Goal: Task Accomplishment & Management: Use online tool/utility

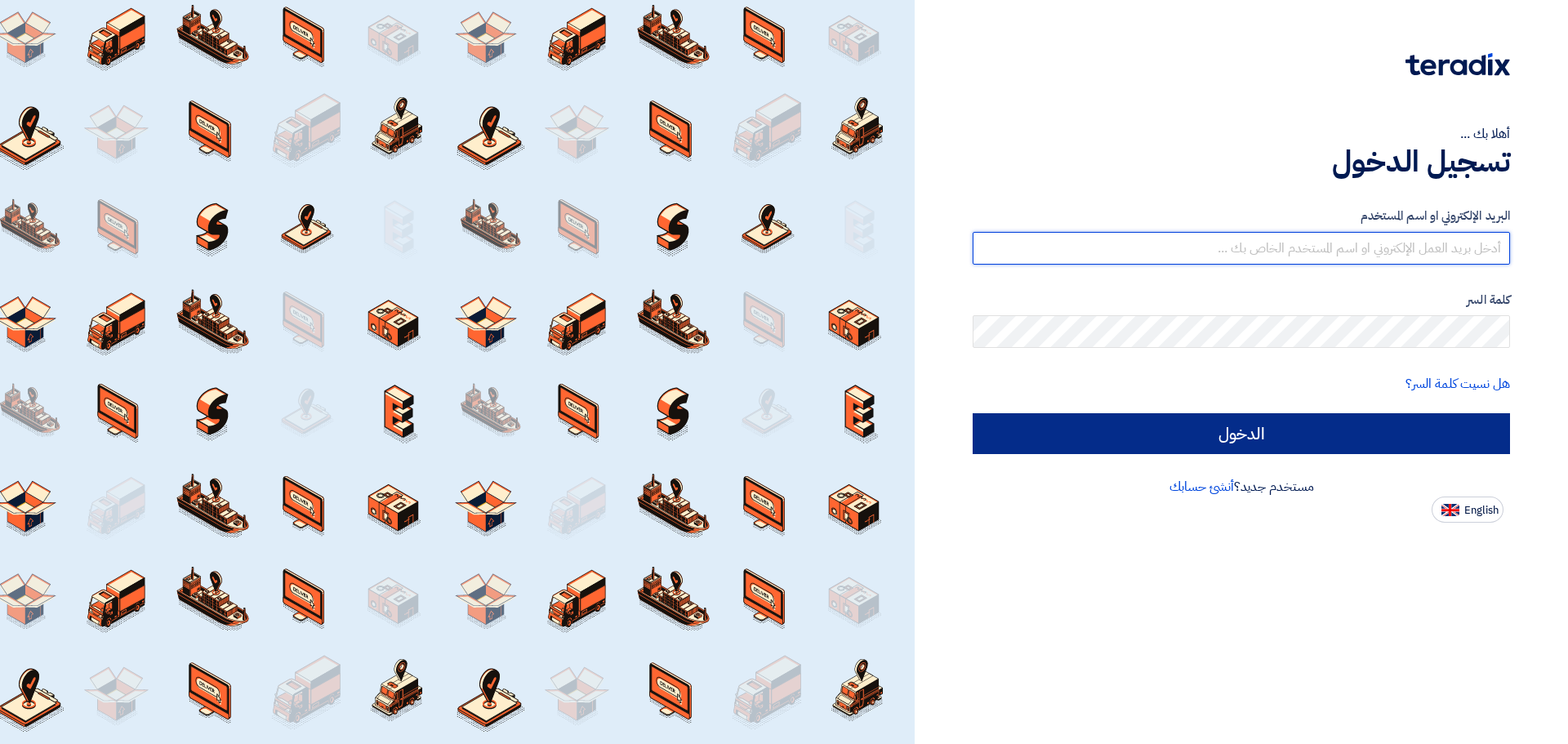
type input "[EMAIL_ADDRESS][DOMAIN_NAME]"
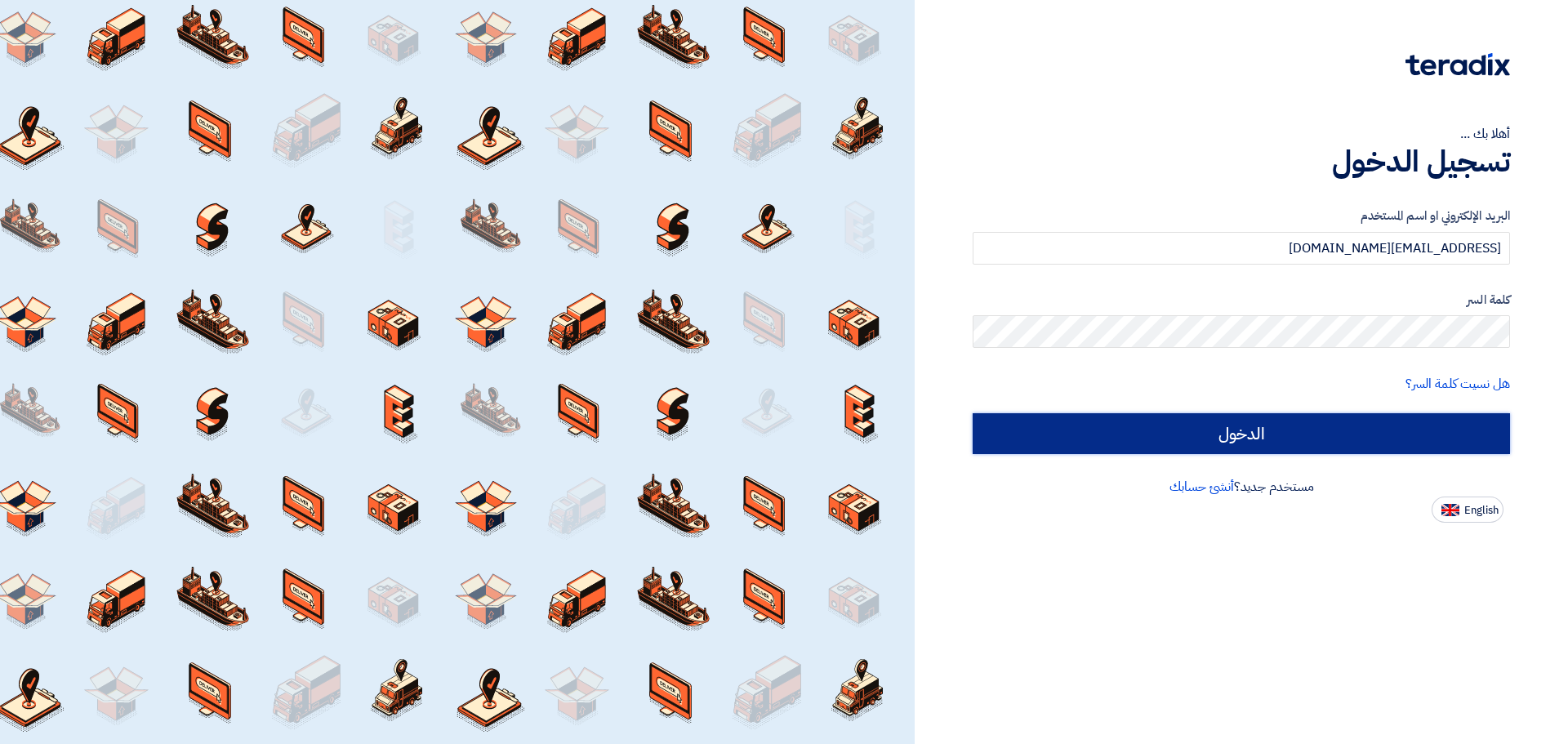
click at [1271, 444] on input "الدخول" at bounding box center [1242, 434] width 537 height 41
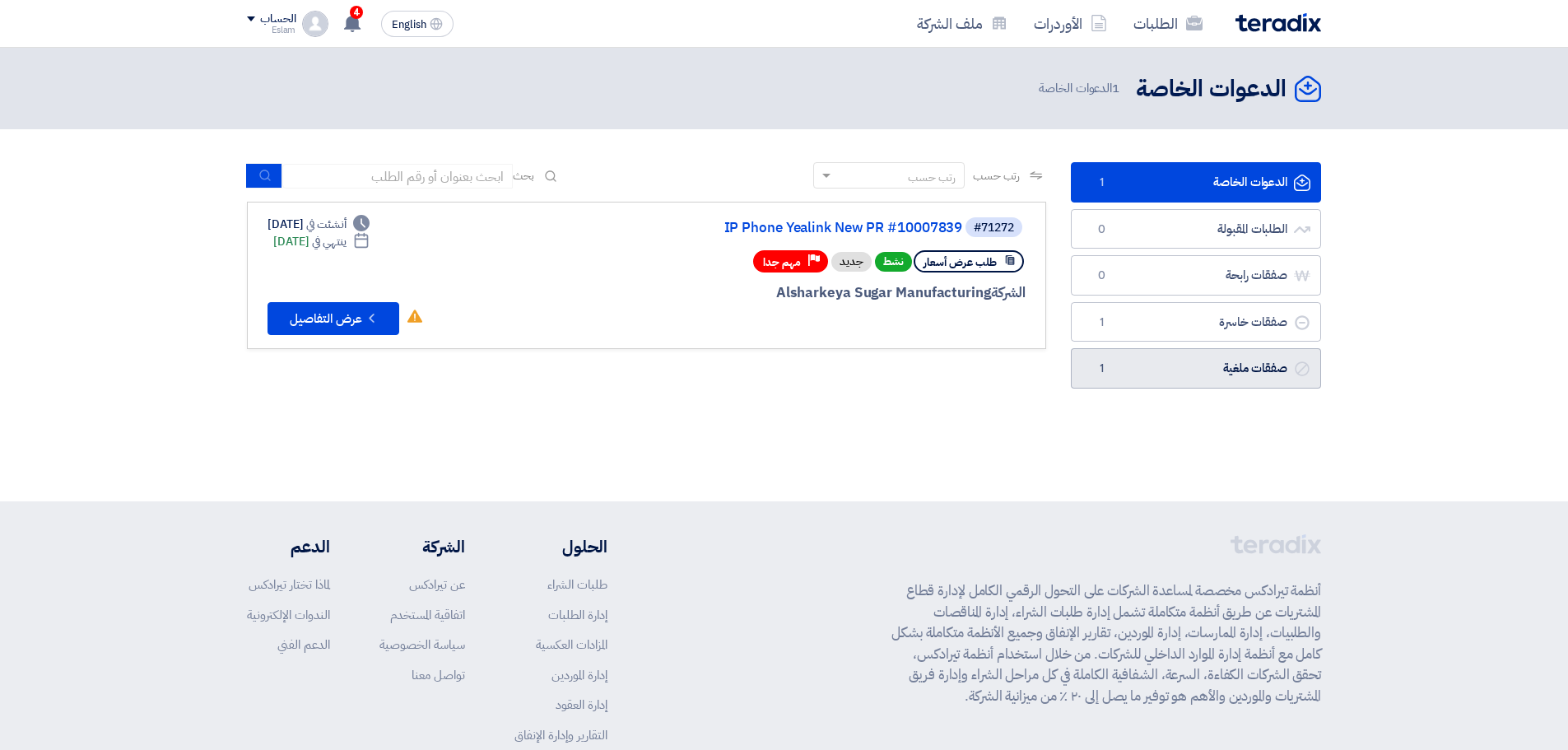
click at [1200, 355] on link "صفقات ملغية صفقات ملغية 1" at bounding box center [1196, 368] width 250 height 40
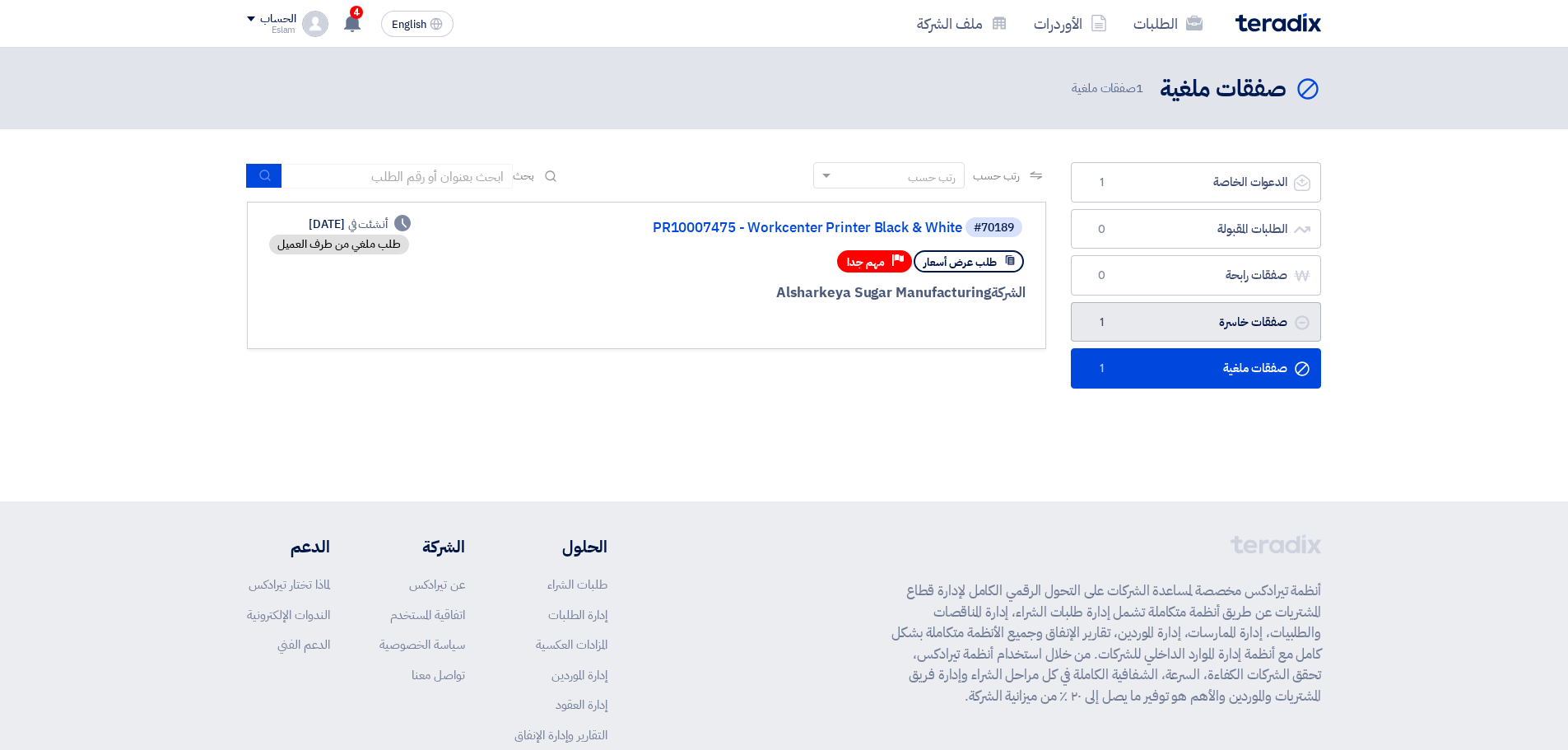
click at [1214, 325] on link "صفقات خاسرة صفقات خاسرة 1" at bounding box center [1196, 322] width 250 height 40
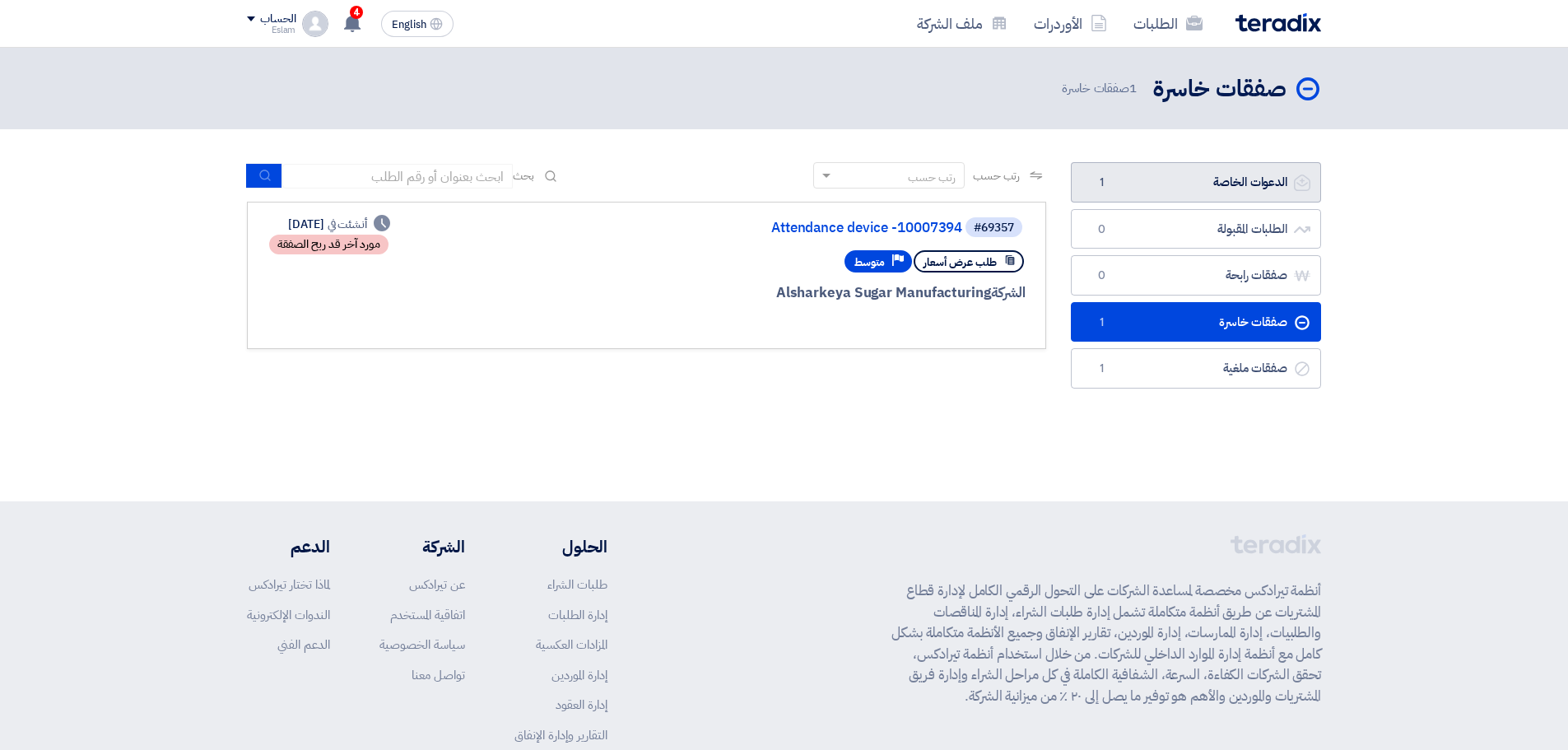
click at [1191, 179] on link "الدعوات الخاصة الدعوات الخاصة 1" at bounding box center [1196, 182] width 250 height 40
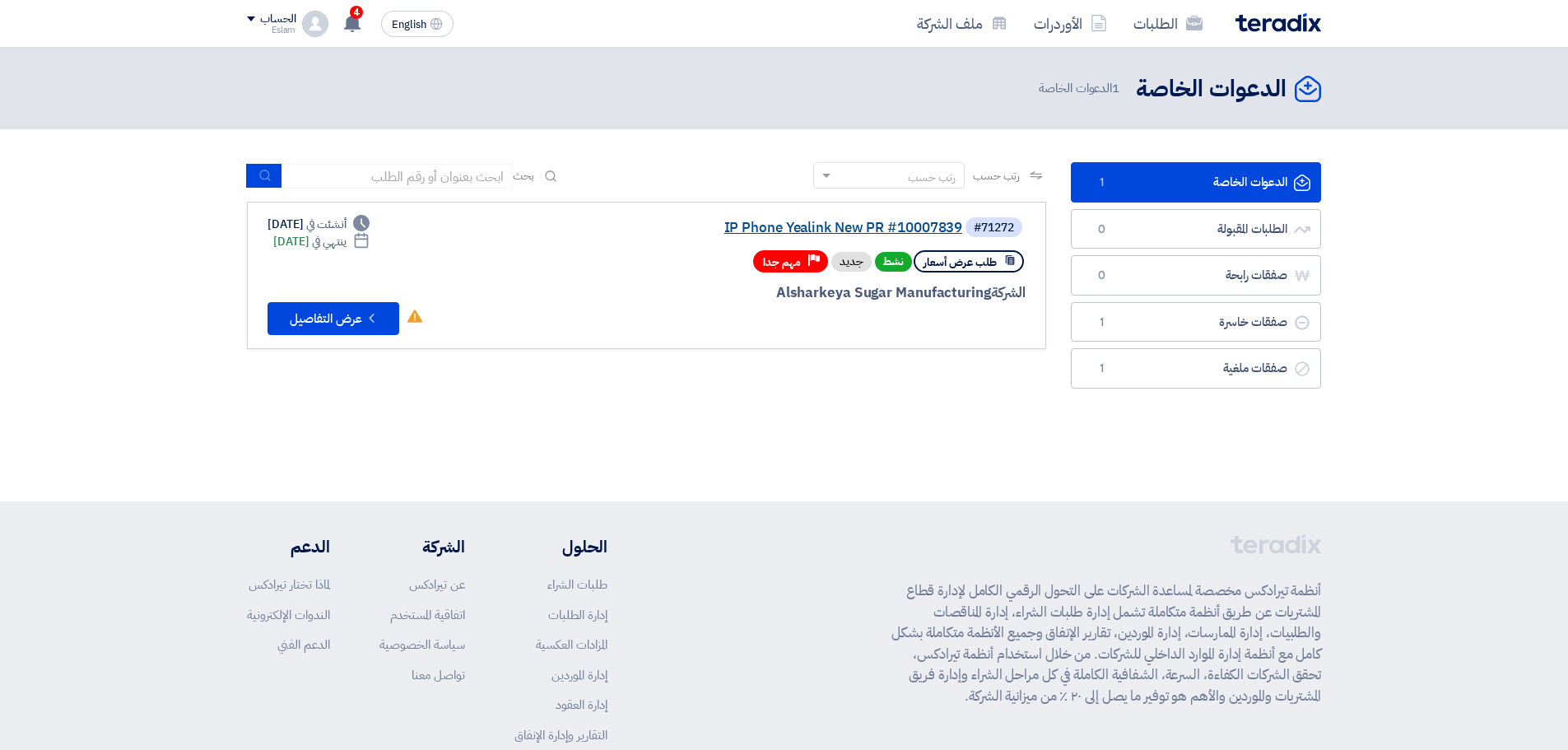
click at [915, 222] on link "IP Phone Yealink New PR #10007839" at bounding box center [797, 227] width 329 height 15
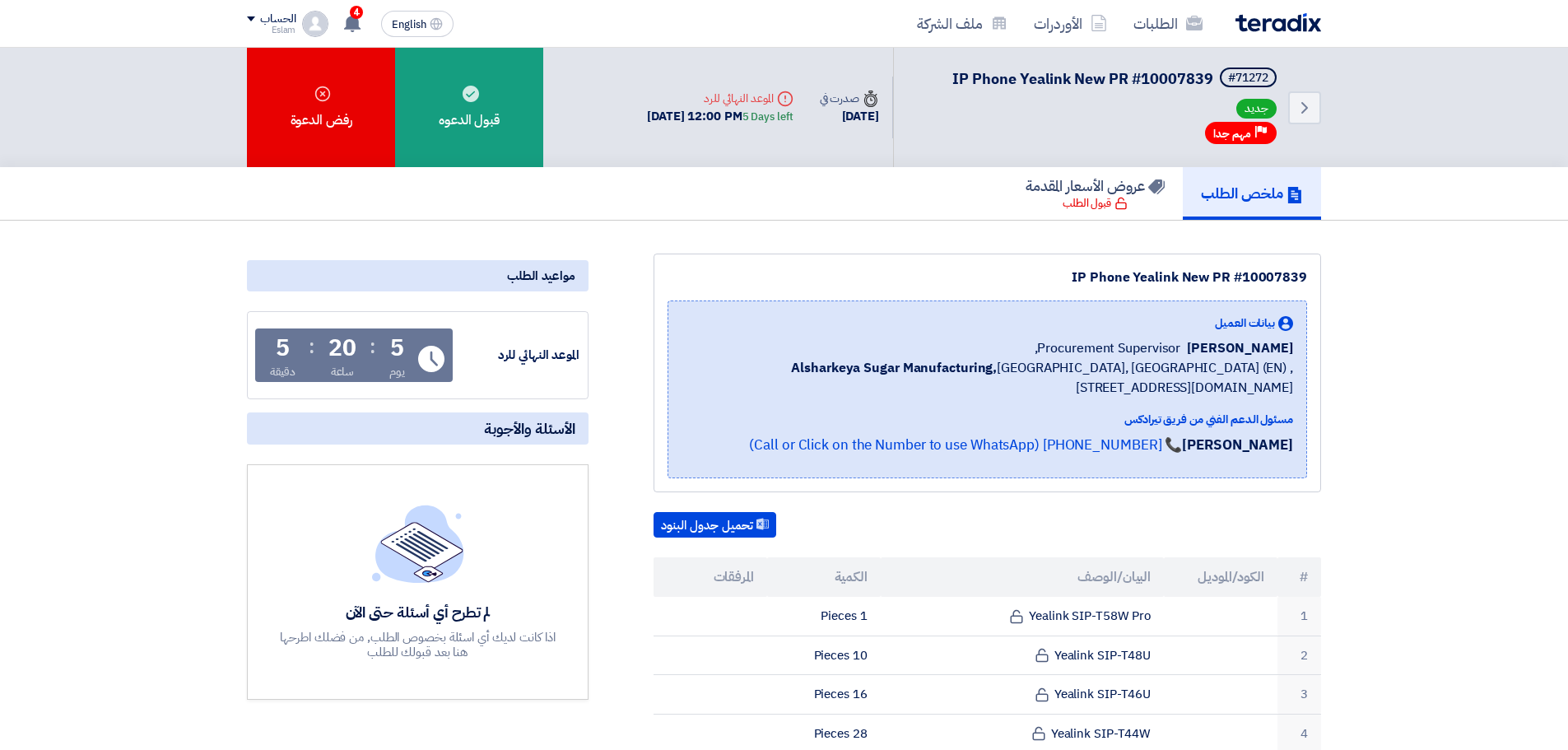
scroll to position [412, 0]
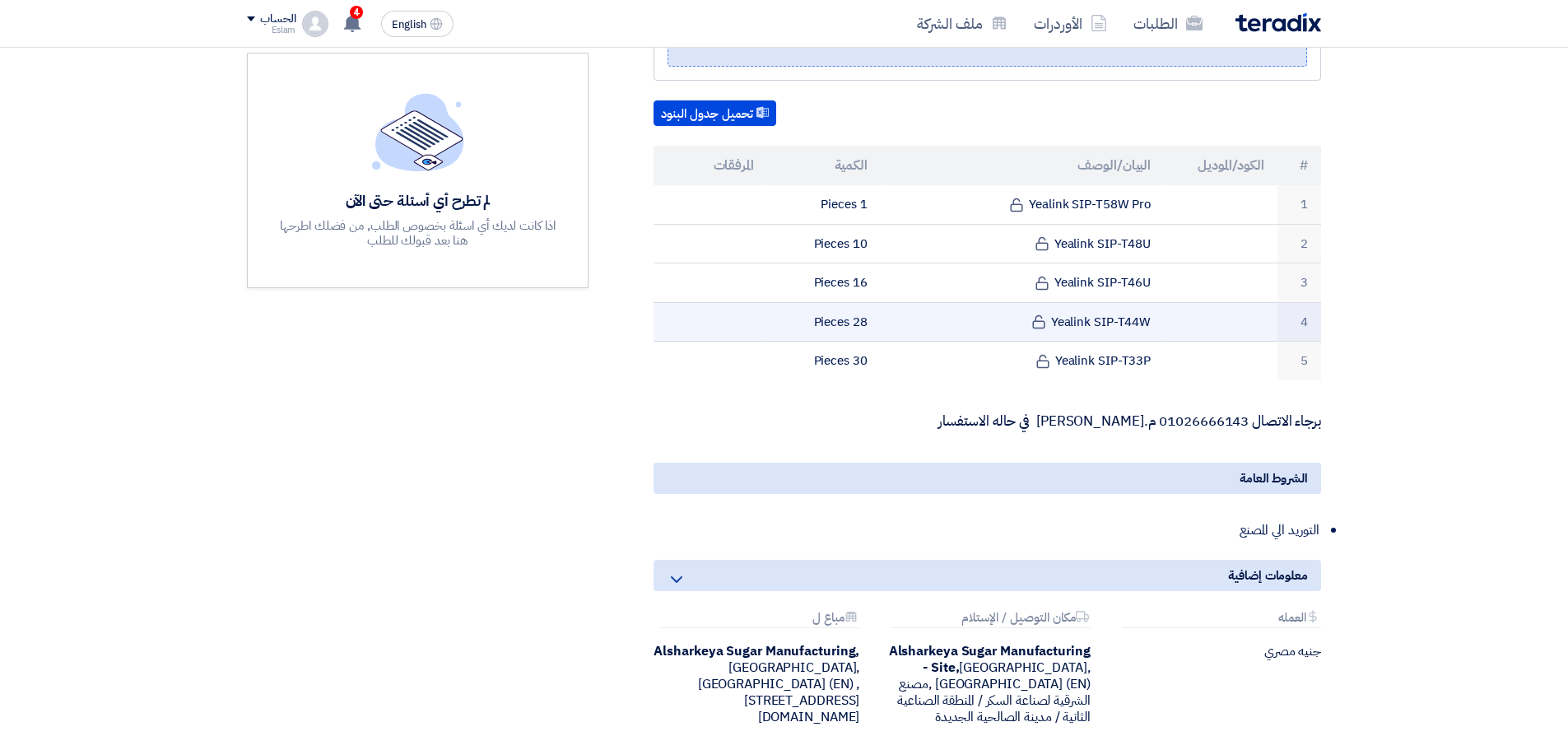
drag, startPoint x: 1164, startPoint y: 361, endPoint x: 1098, endPoint y: 302, distance: 88.5
click at [1098, 302] on tbody "1 Yealink SIP-T58W Pro 1 Pieces 2 Yealink SIP-T48U 10 Pieces 3" at bounding box center [987, 283] width 668 height 195
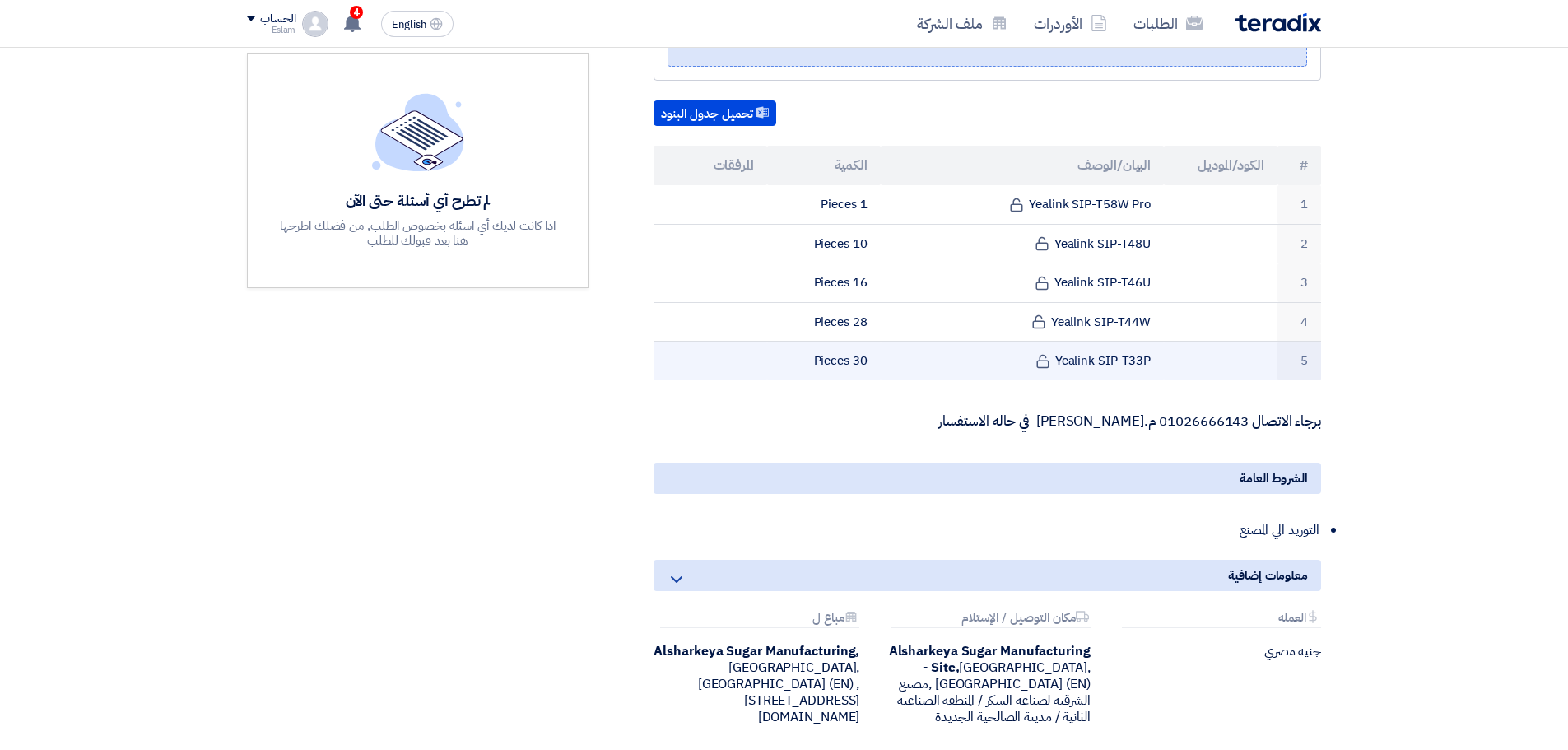
click at [1146, 350] on td "Yealink SIP-T33P" at bounding box center [1022, 360] width 284 height 38
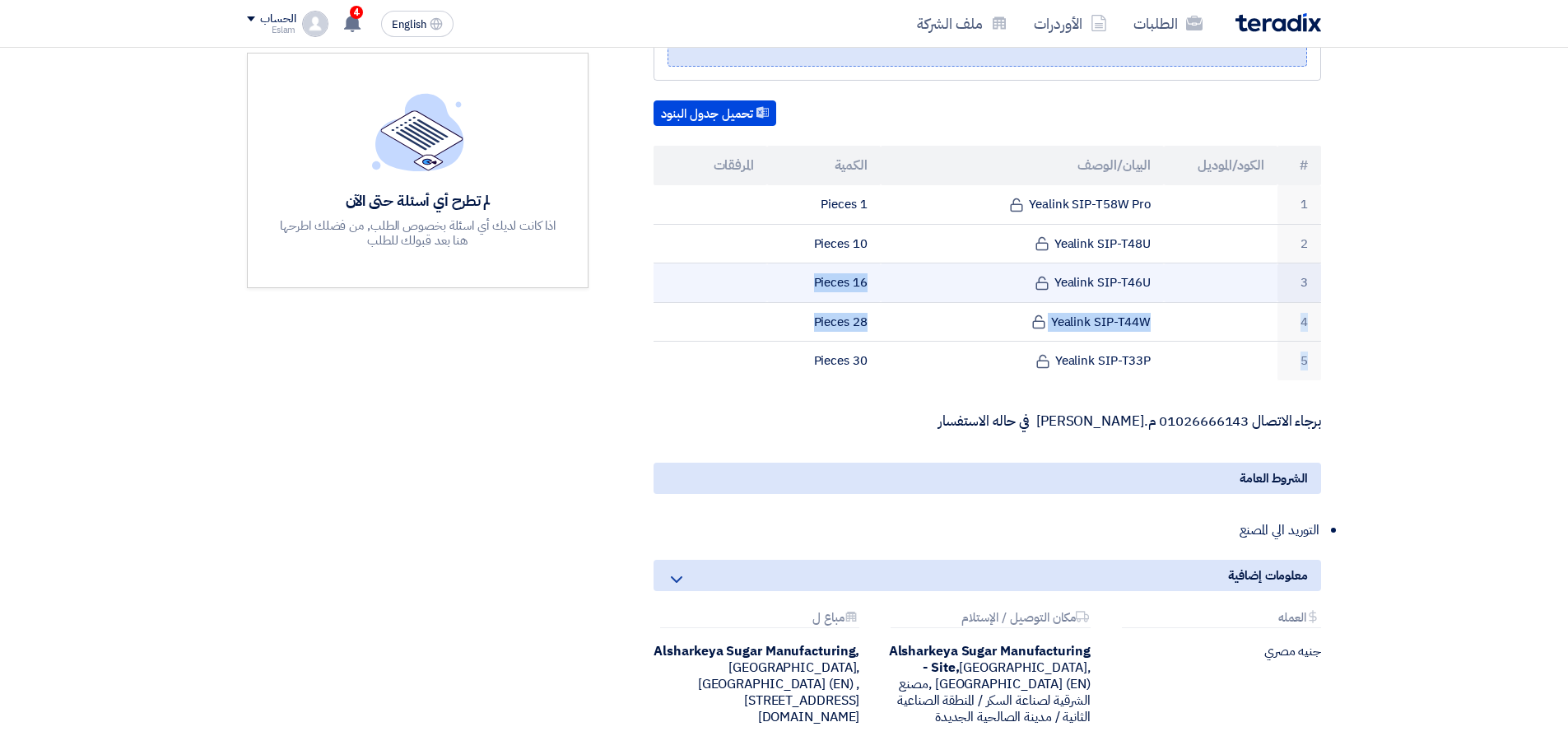
drag, startPoint x: 1150, startPoint y: 372, endPoint x: 1047, endPoint y: 282, distance: 136.8
click at [1047, 282] on tbody "1 Yealink SIP-T58W Pro 1 Pieces 2 Yealink SIP-T48U 10 Pieces 3" at bounding box center [987, 283] width 668 height 195
click at [909, 267] on td "Yealink SIP-T46U" at bounding box center [1022, 283] width 284 height 39
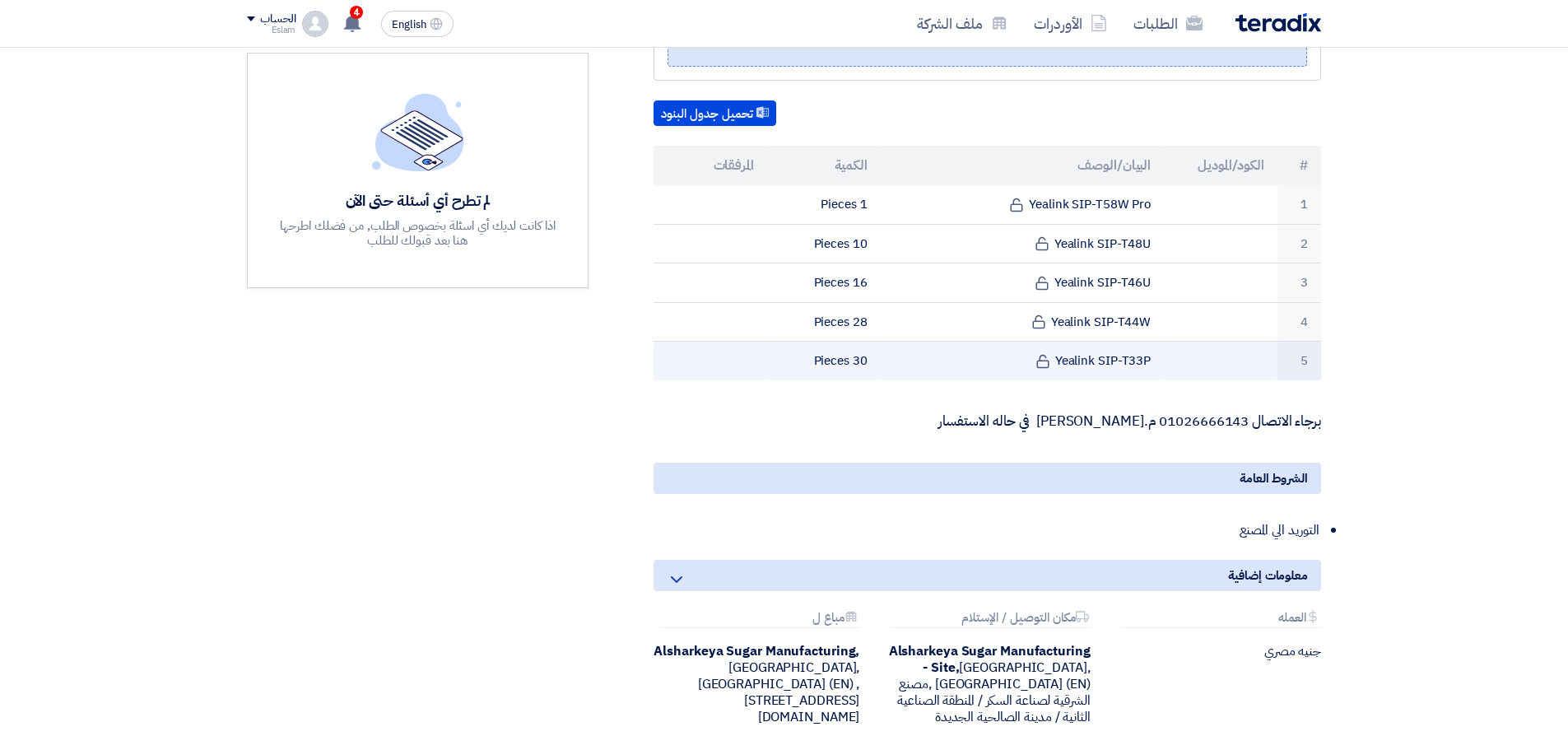
drag, startPoint x: 1033, startPoint y: 199, endPoint x: 1217, endPoint y: 374, distance: 253.9
click at [1217, 374] on tbody "1 Yealink SIP-T58W Pro 1 Pieces 2 Yealink SIP-T48U 10 Pieces 3" at bounding box center [987, 283] width 668 height 195
click at [1197, 376] on td at bounding box center [1220, 360] width 114 height 38
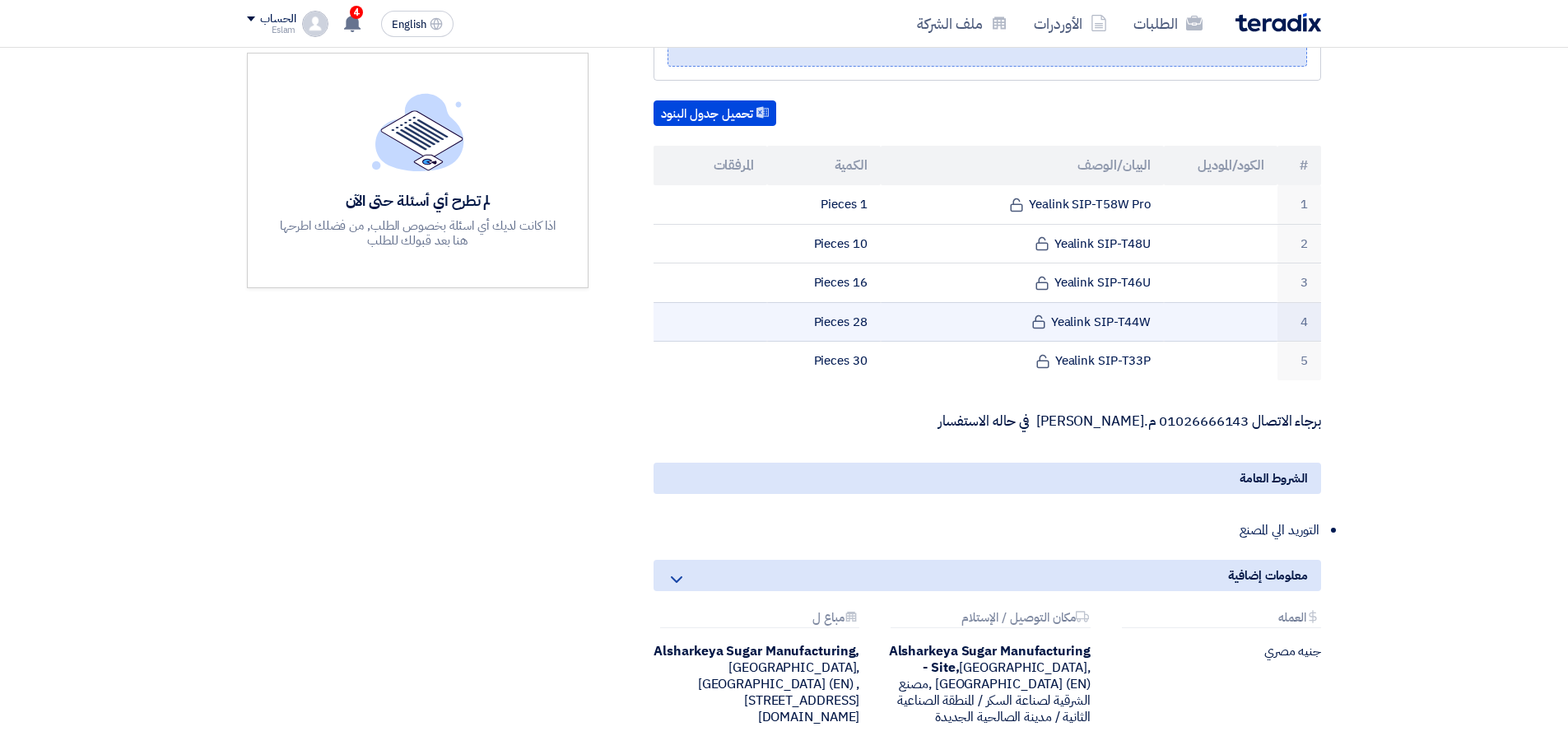
drag, startPoint x: 1152, startPoint y: 364, endPoint x: 1056, endPoint y: 326, distance: 103.2
click at [1056, 326] on tbody "1 Yealink SIP-T58W Pro 1 Pieces 2 Yealink SIP-T48U 10 Pieces 3" at bounding box center [987, 283] width 668 height 195
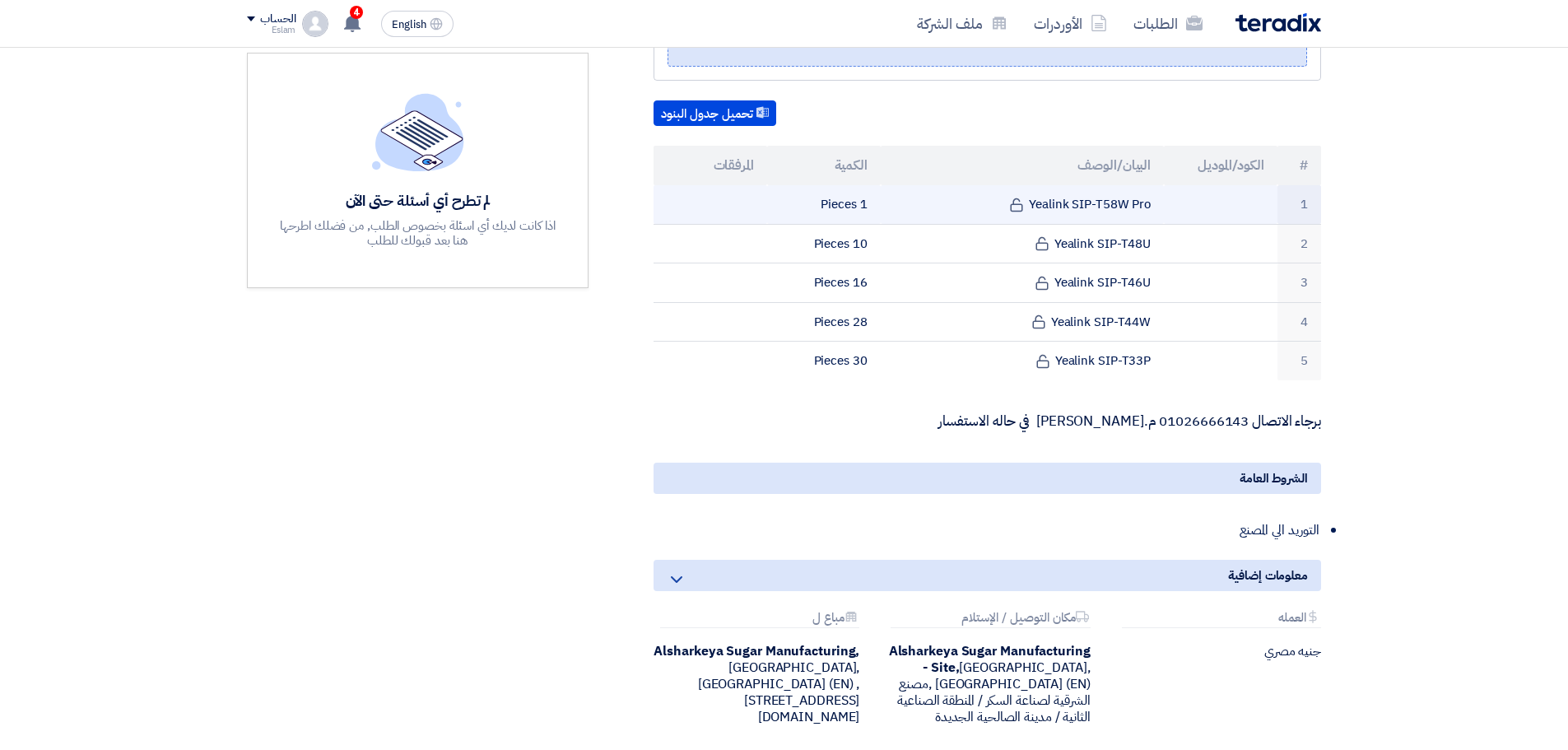
drag, startPoint x: 1161, startPoint y: 202, endPoint x: 1032, endPoint y: 202, distance: 129.0
click at [1032, 202] on td "Yealink SIP-T58W Pro" at bounding box center [1022, 204] width 284 height 38
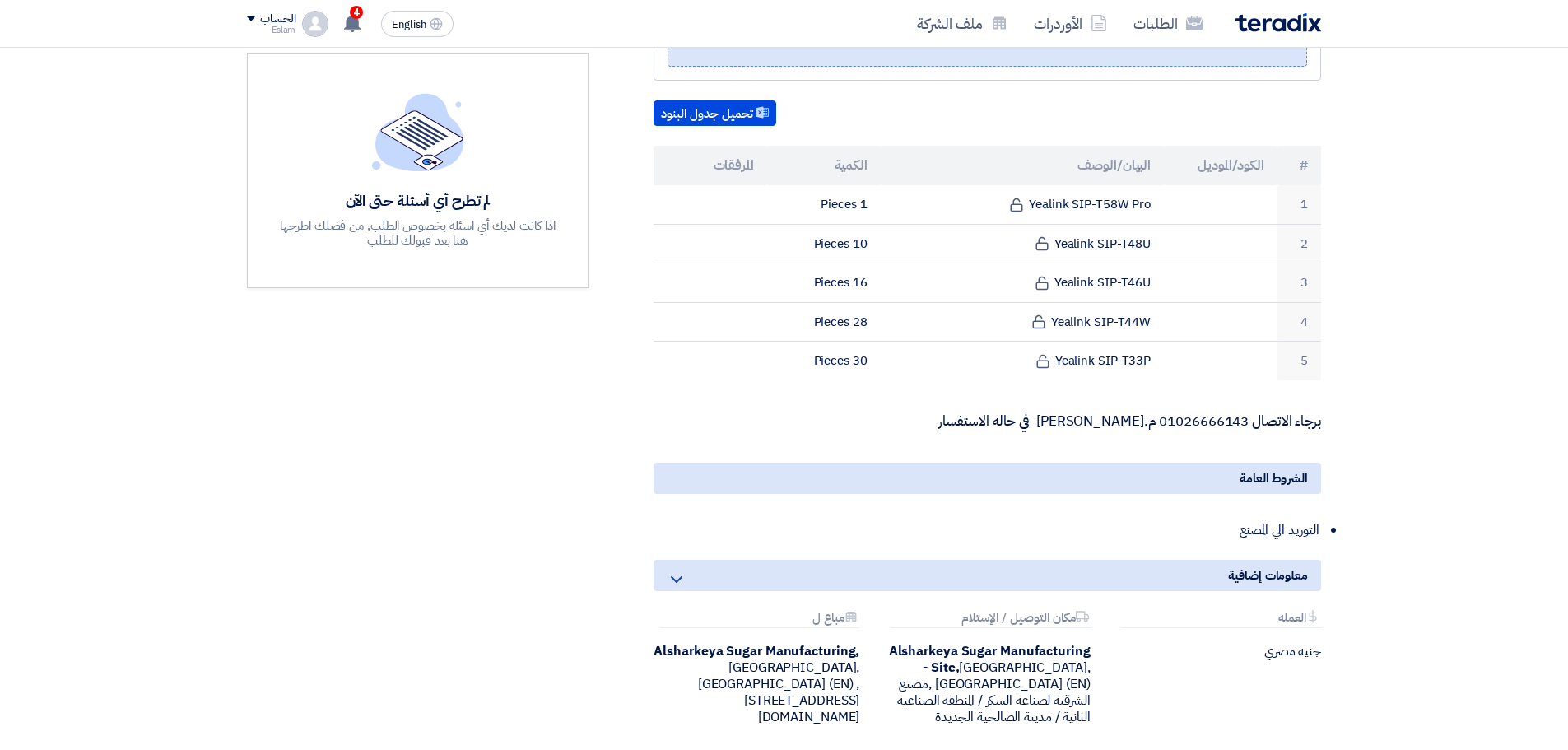
copy td "Yealink SIP-T58W Pro"
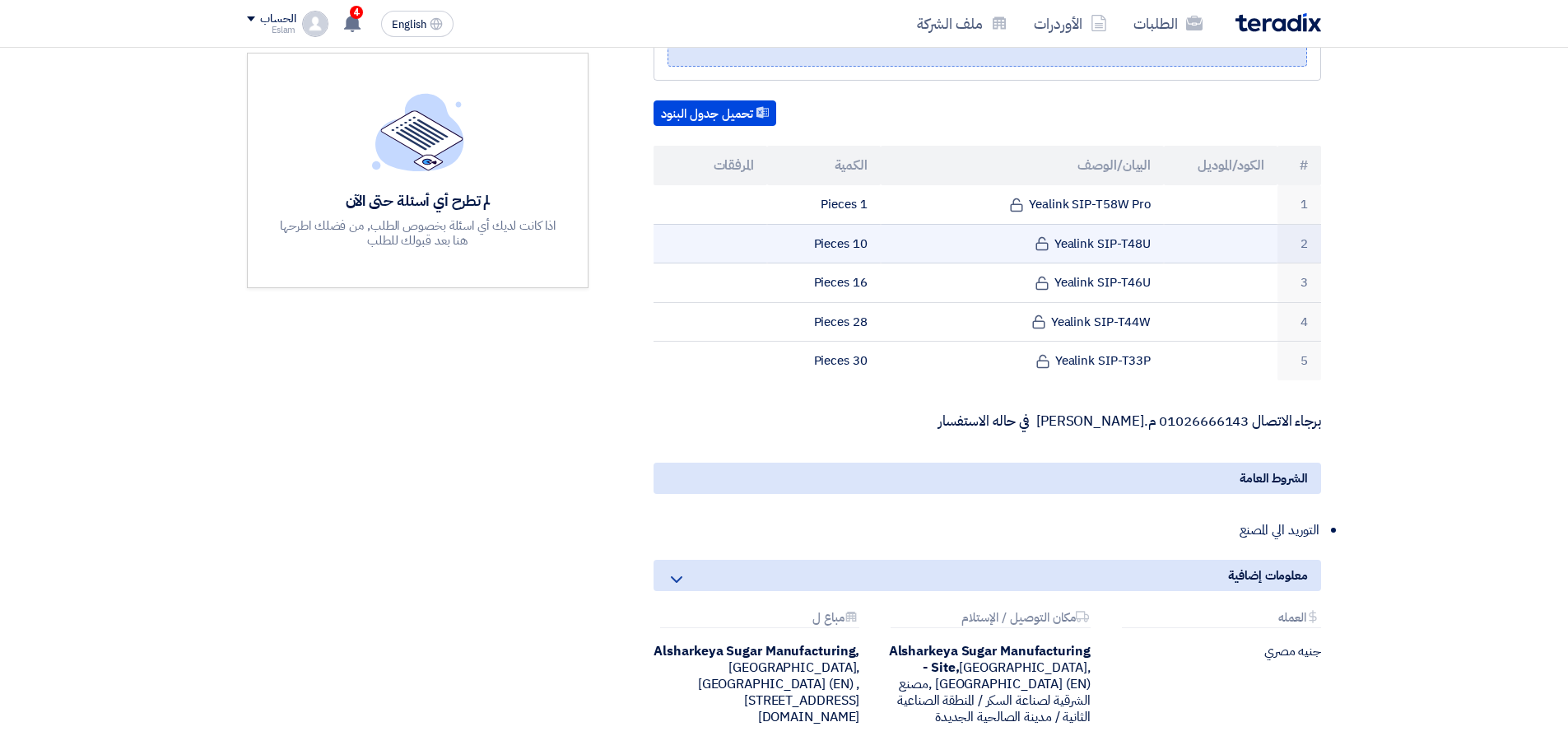
drag, startPoint x: 1147, startPoint y: 244, endPoint x: 1058, endPoint y: 237, distance: 89.3
click at [1058, 237] on td "Yealink SIP-T48U" at bounding box center [1022, 243] width 284 height 39
drag, startPoint x: 1154, startPoint y: 245, endPoint x: 1056, endPoint y: 235, distance: 98.5
click at [1056, 235] on td "Yealink SIP-T48U" at bounding box center [1022, 243] width 284 height 39
copy td "Yealink SIP-T48U"
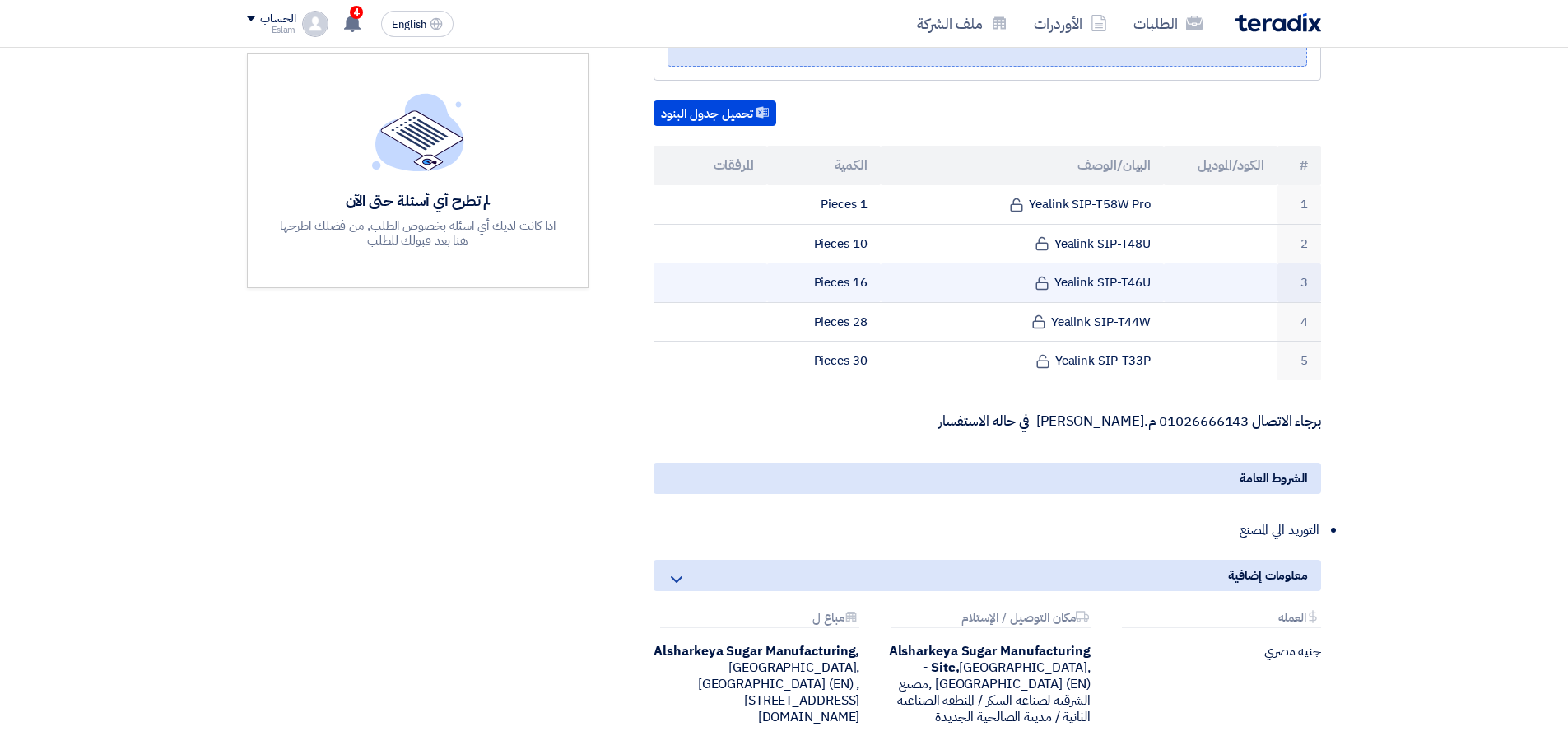
click at [1165, 292] on td at bounding box center [1220, 283] width 114 height 39
drag, startPoint x: 1138, startPoint y: 281, endPoint x: 1052, endPoint y: 278, distance: 86.1
click at [1052, 278] on td "Yealink SIP-T46U" at bounding box center [1022, 283] width 284 height 39
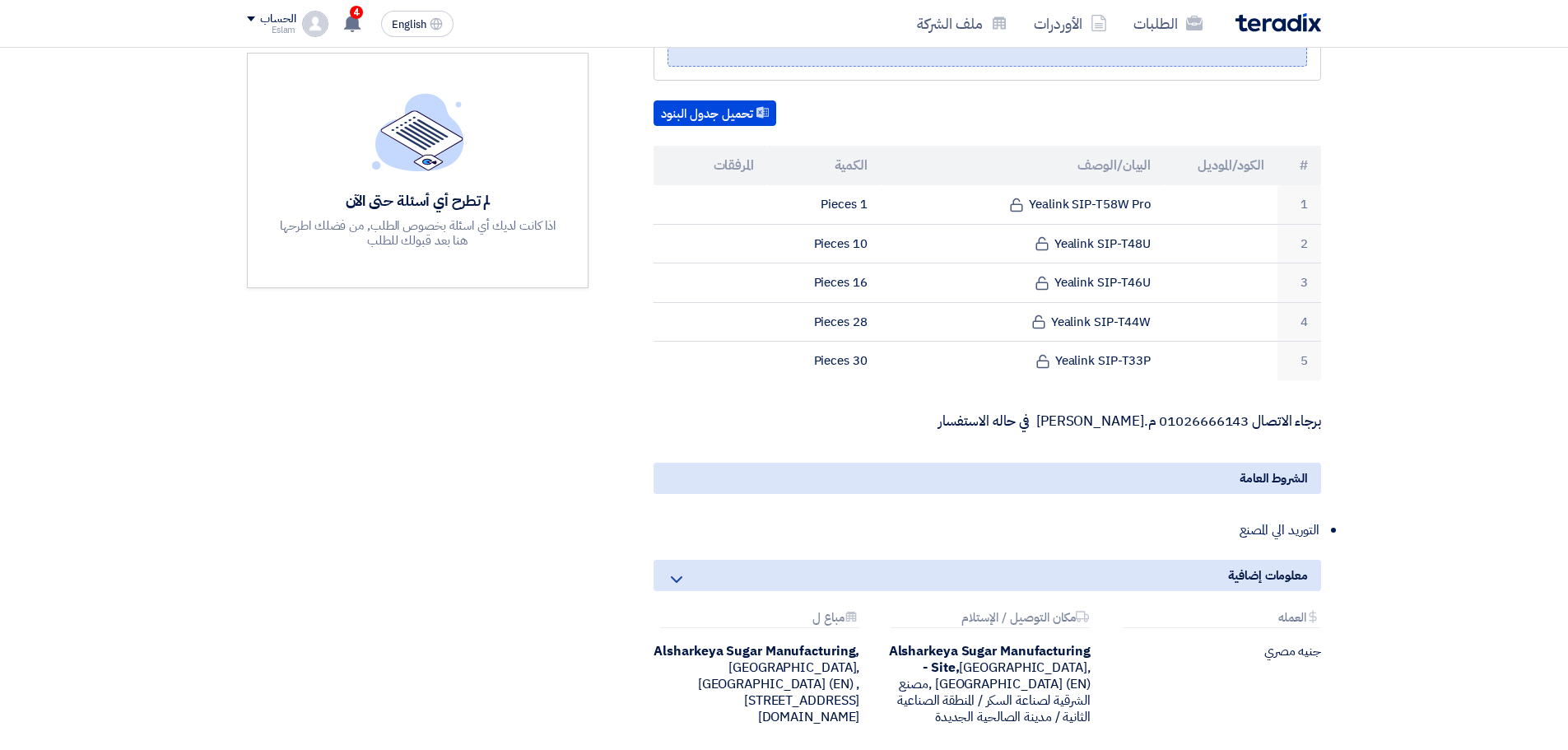
copy td "Yealink SIP-T46U"
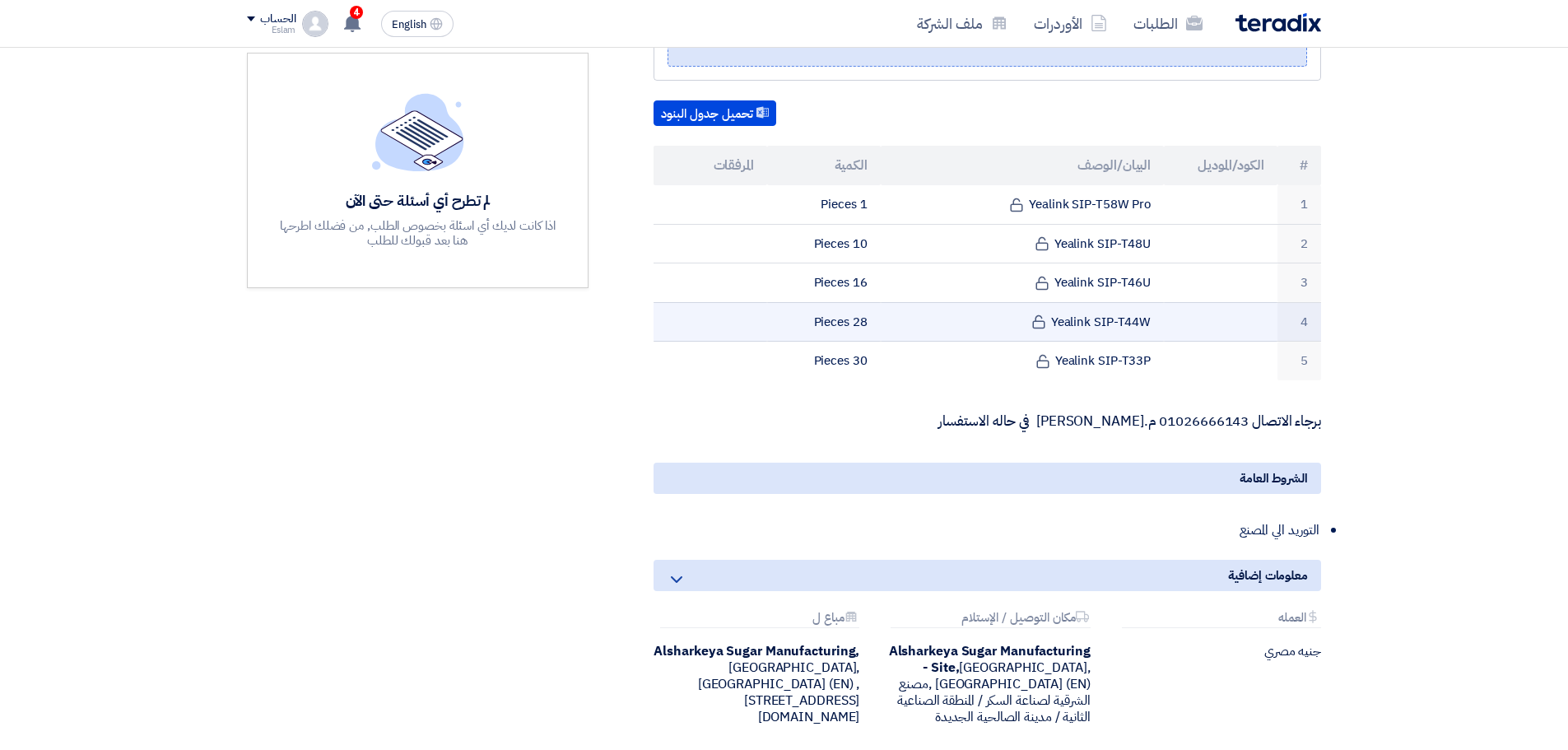
click at [1153, 331] on td "Yealink SIP-T44W" at bounding box center [1022, 322] width 284 height 39
drag, startPoint x: 1156, startPoint y: 324, endPoint x: 1053, endPoint y: 317, distance: 103.2
click at [1053, 317] on td "Yealink SIP-T44W" at bounding box center [1022, 322] width 284 height 39
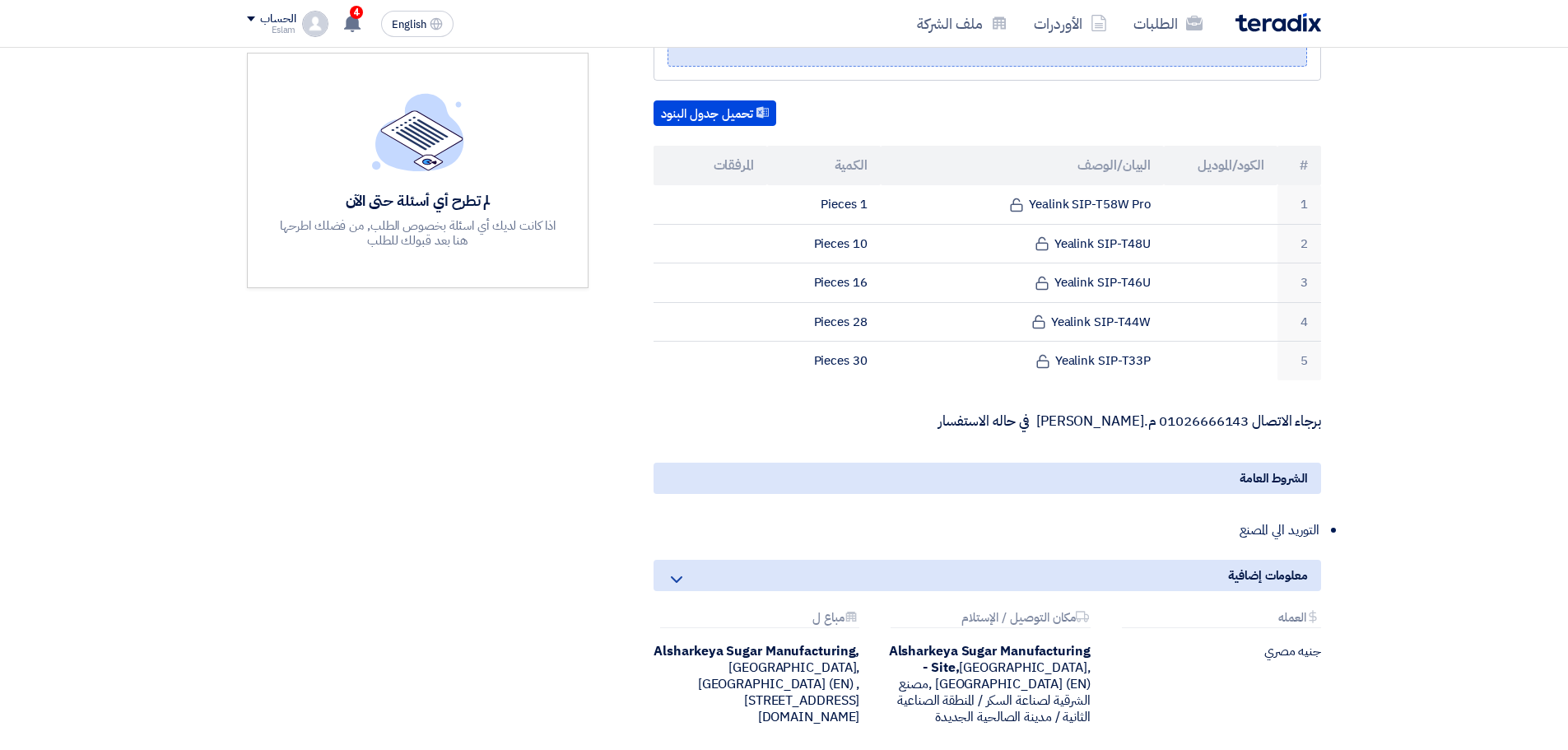
copy td "Yealink SIP-T44W"
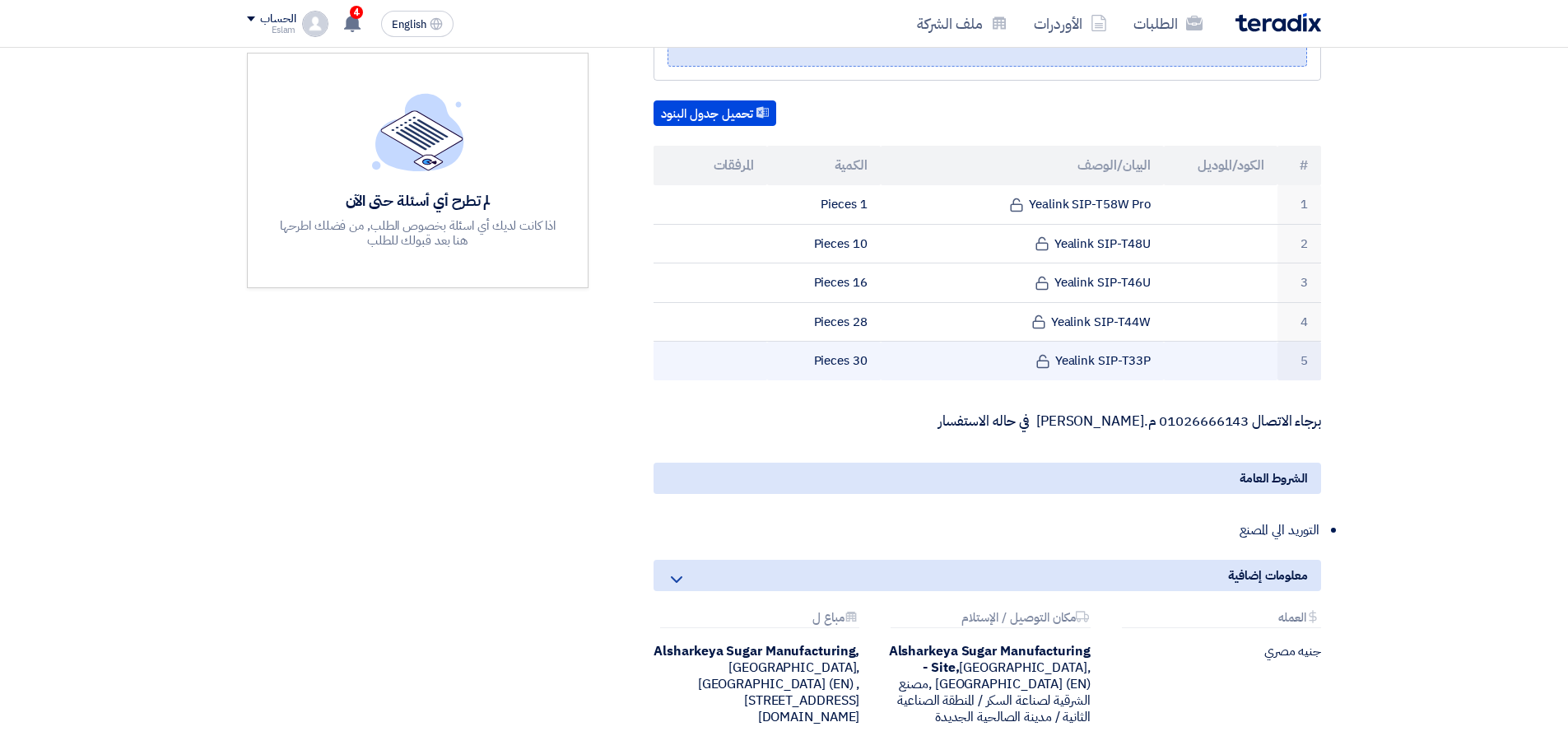
click at [1138, 357] on td "Yealink SIP-T33P" at bounding box center [1022, 360] width 284 height 38
drag, startPoint x: 1149, startPoint y: 362, endPoint x: 1056, endPoint y: 355, distance: 93.3
click at [1056, 355] on td "Yealink SIP-T33P" at bounding box center [1022, 360] width 284 height 38
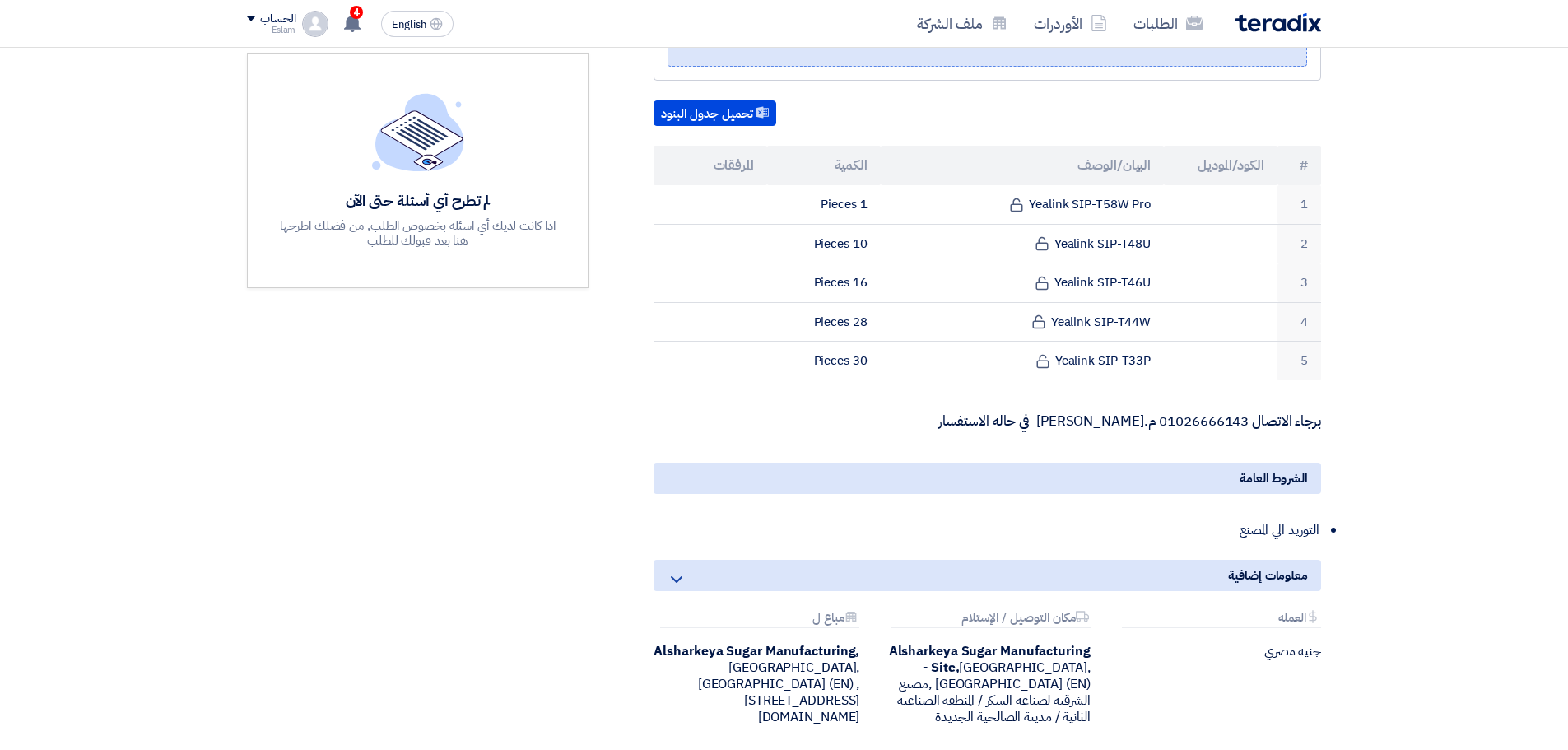
copy td "Yealink SIP-T33P"
click at [874, 641] on div "Attachments مكان التوصيل / الإستلام Alsharkeya Sugar Manufacturing - Site, [GEO…" at bounding box center [987, 668] width 231 height 114
drag, startPoint x: 712, startPoint y: 691, endPoint x: 769, endPoint y: 706, distance: 58.9
click at [712, 691] on div "Alsharkeya Sugar Manufacturing, [GEOGRAPHIC_DATA], [GEOGRAPHIC_DATA] (EN) ,[STR…" at bounding box center [756, 684] width 206 height 82
drag, startPoint x: 866, startPoint y: 720, endPoint x: 699, endPoint y: 685, distance: 170.6
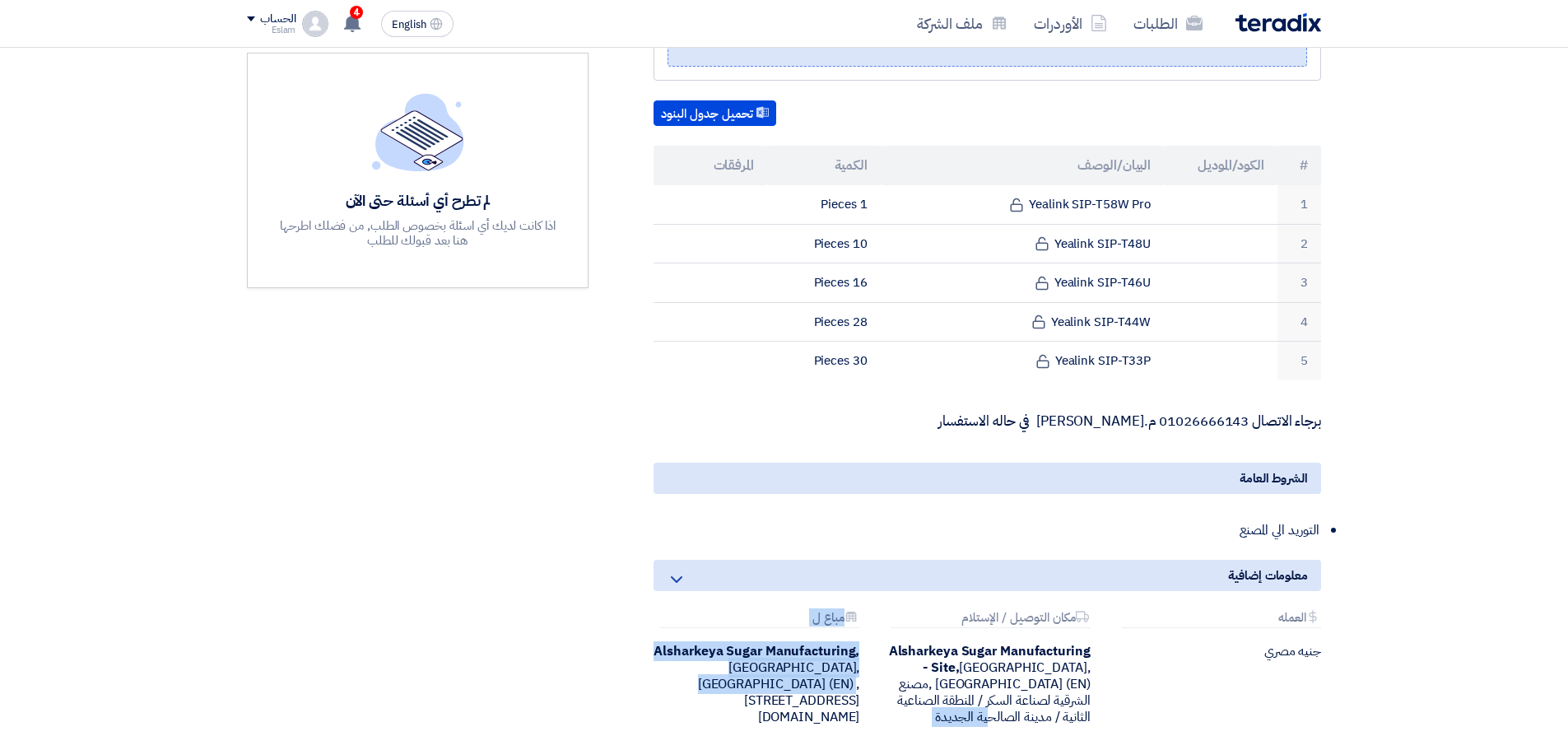
click at [703, 680] on div "Attachments العمله جنيه مصري Attachments مكان التوصيل / الإستلام Alsharkeya Sug…" at bounding box center [987, 681] width 692 height 141
click at [698, 696] on div "Alsharkeya Sugar Manufacturing, [GEOGRAPHIC_DATA], [GEOGRAPHIC_DATA] (EN) ,[STR…" at bounding box center [756, 684] width 206 height 82
drag, startPoint x: 776, startPoint y: 665, endPoint x: 854, endPoint y: 700, distance: 85.5
click at [854, 700] on div "Alsharkeya Sugar Manufacturing, [GEOGRAPHIC_DATA], [GEOGRAPHIC_DATA] (EN) ,[STR…" at bounding box center [756, 684] width 206 height 82
copy div "[STREET_ADDRESS]"
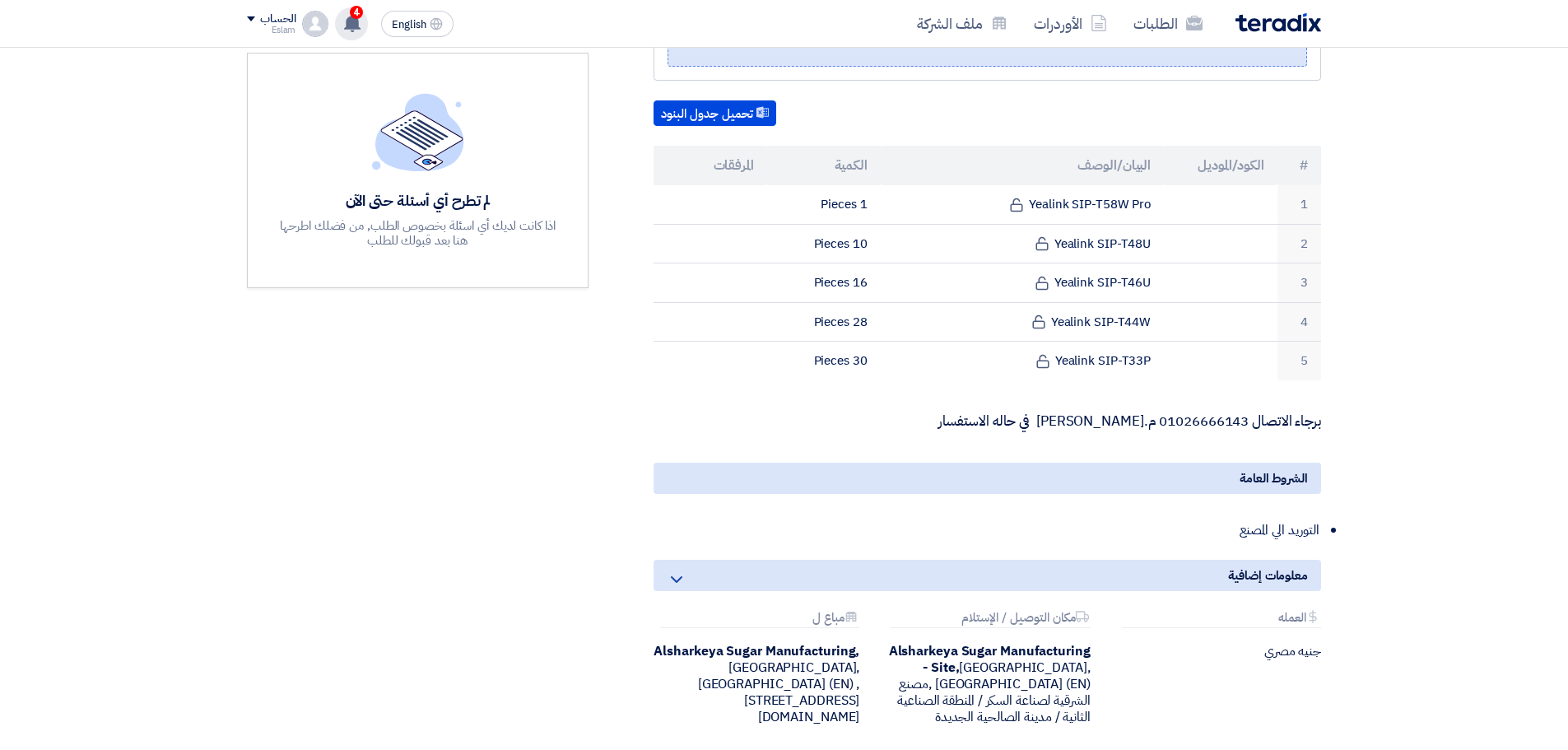
click at [354, 22] on use at bounding box center [352, 22] width 16 height 18
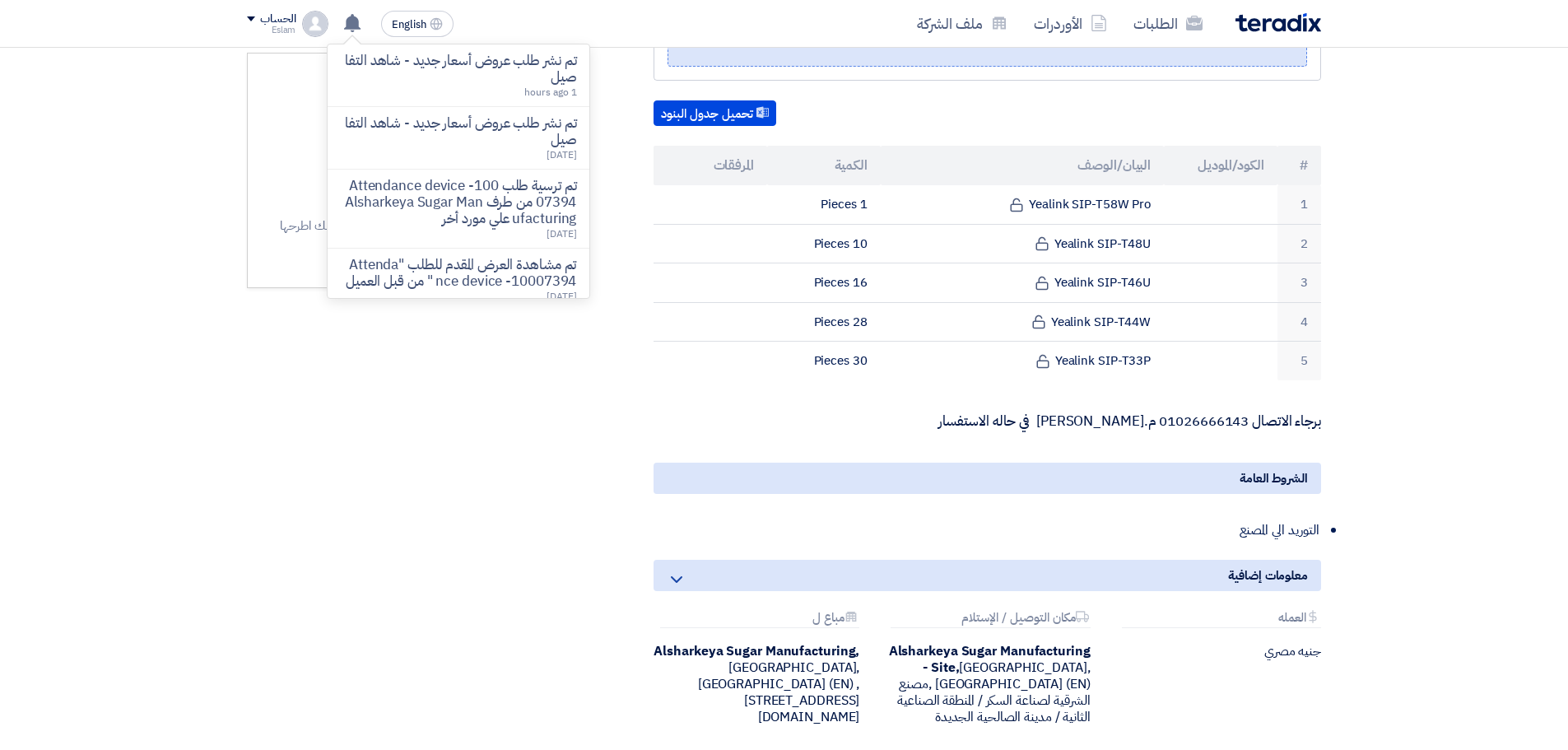
scroll to position [0, 0]
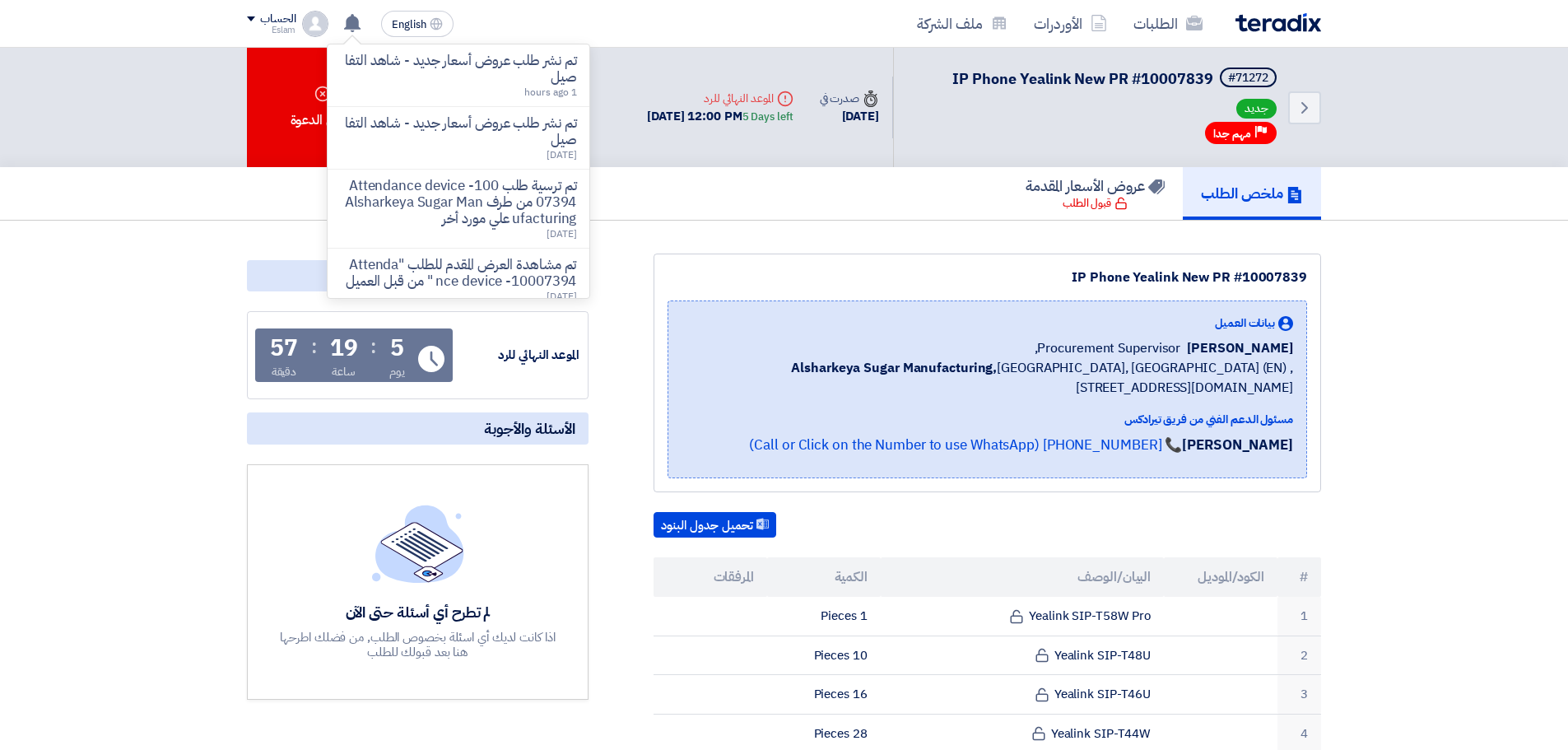
click at [1482, 308] on section "IP Phone Yealink New PR #10007839 بيانات العميل [PERSON_NAME] Procurement Super…" at bounding box center [784, 737] width 1568 height 1034
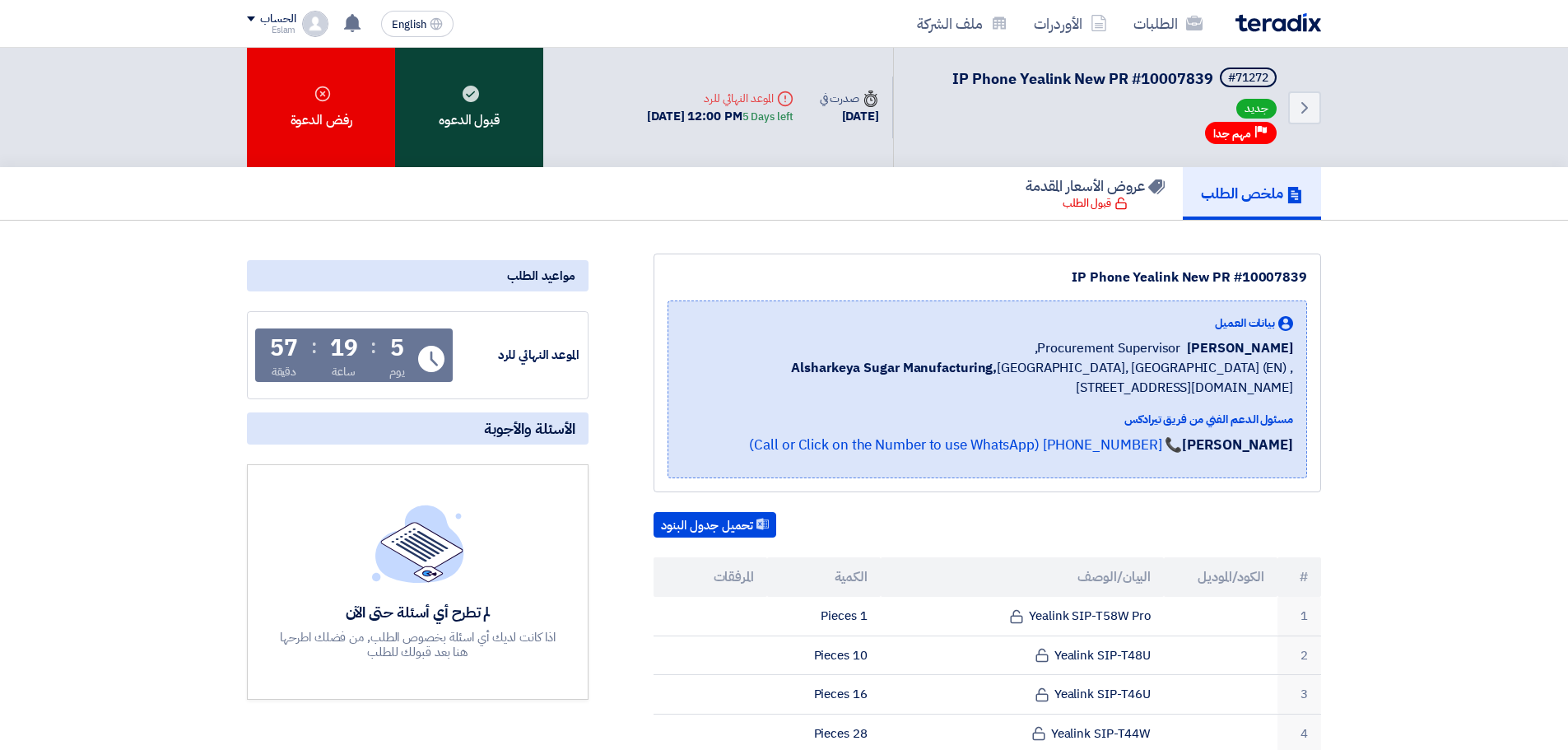
click at [510, 120] on div "قبول الدعوه" at bounding box center [469, 108] width 148 height 120
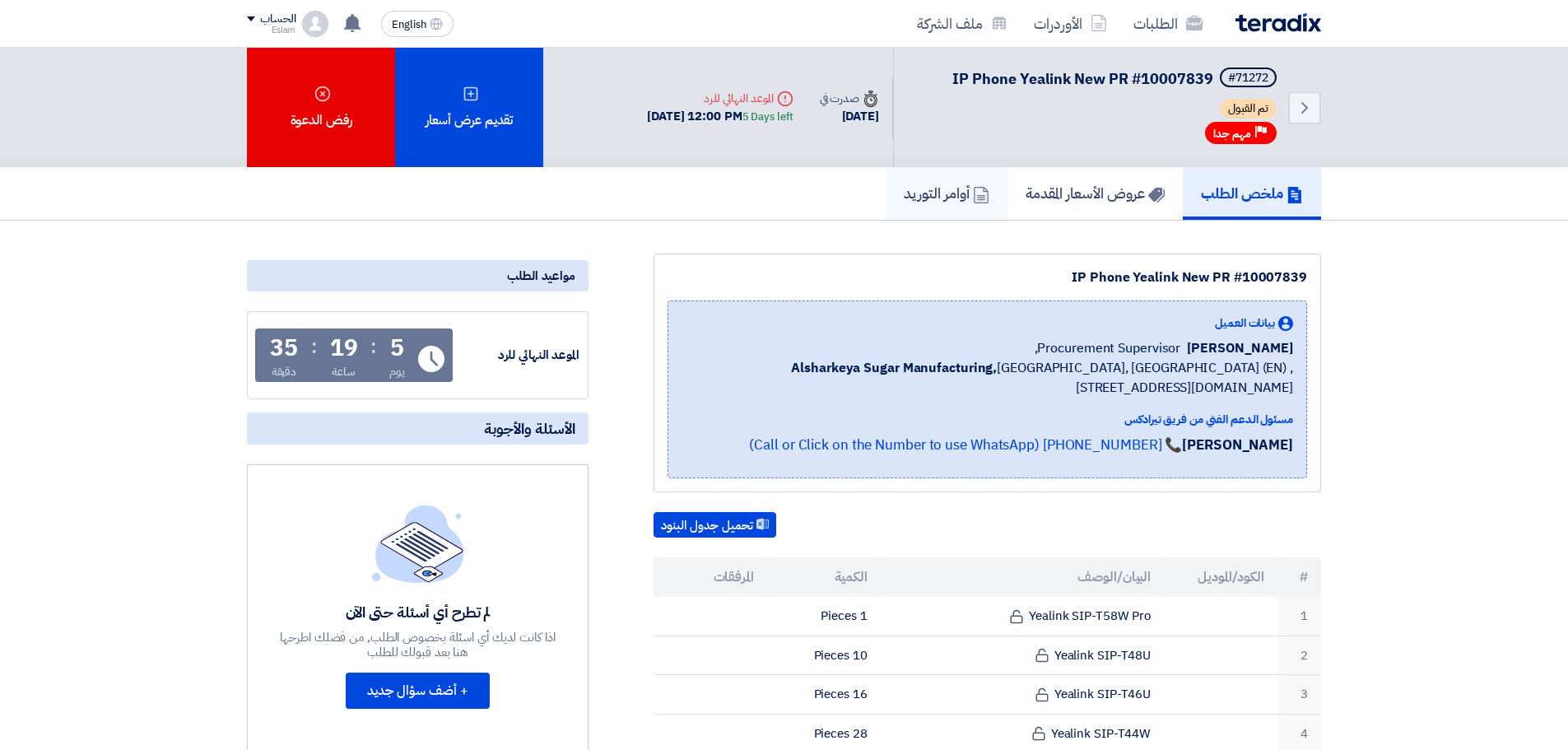
click at [909, 192] on h5 "أوامر التوريد" at bounding box center [946, 193] width 85 height 19
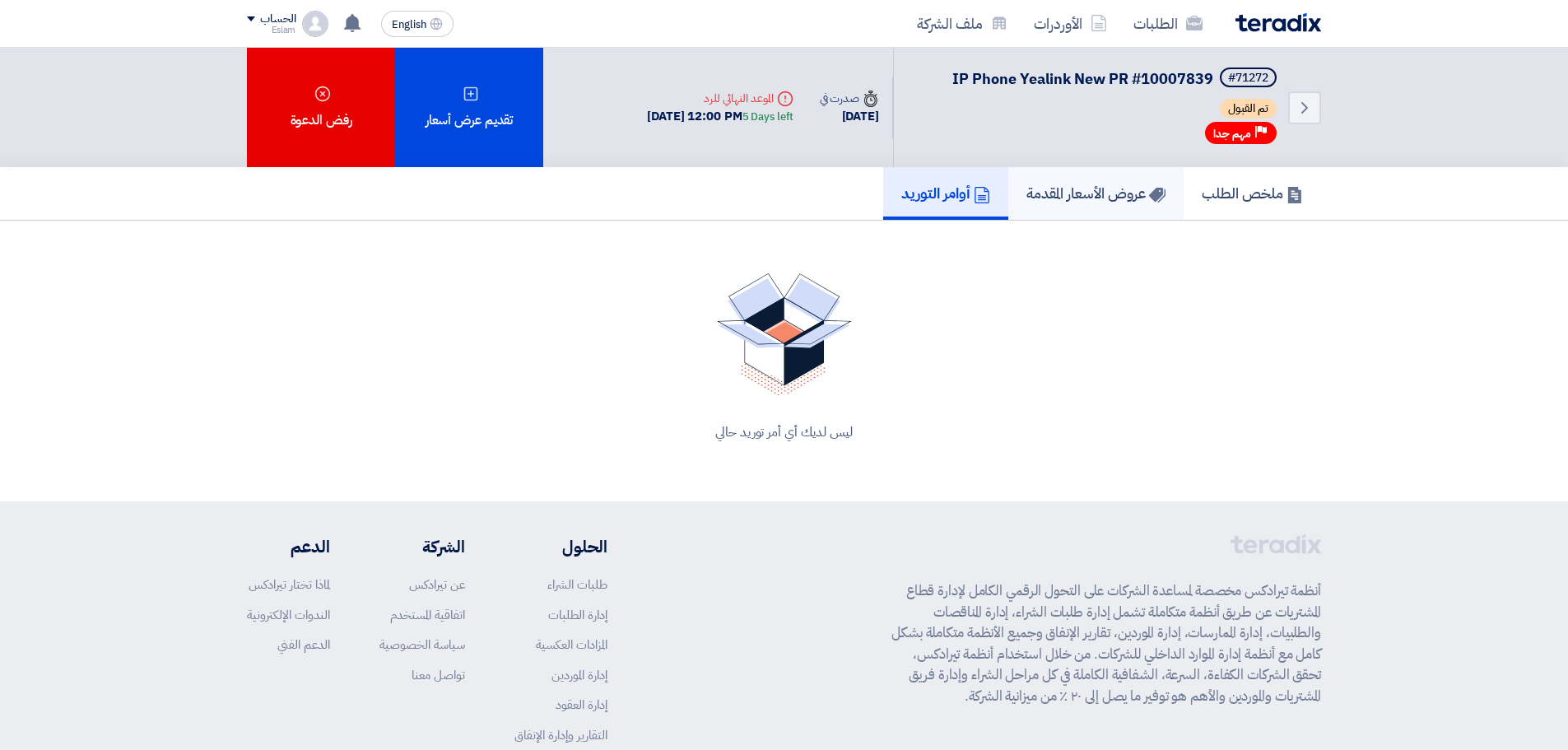
click at [1056, 188] on h5 "عروض الأسعار المقدمة" at bounding box center [1096, 193] width 139 height 19
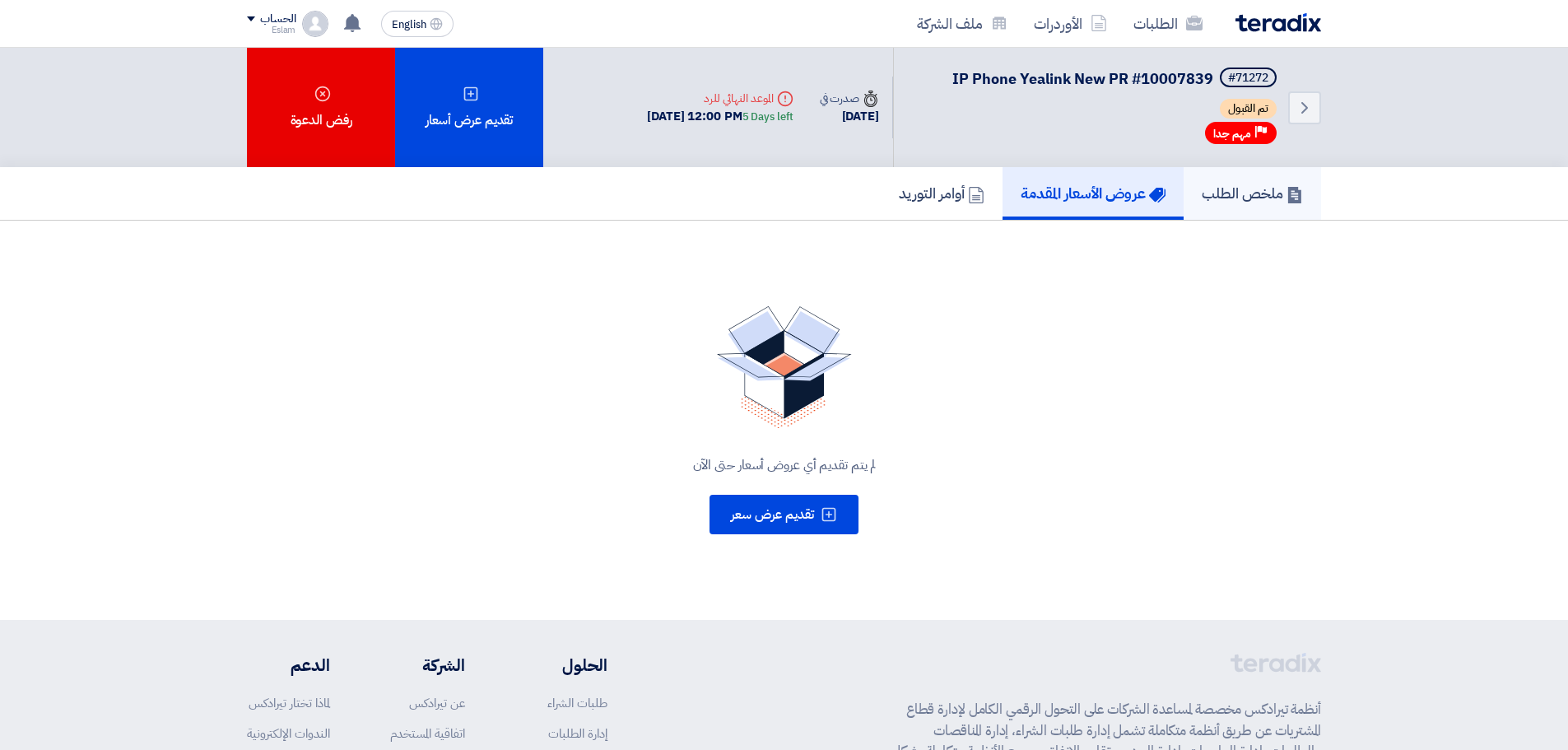
click at [1238, 192] on h5 "ملخص الطلب" at bounding box center [1252, 193] width 102 height 19
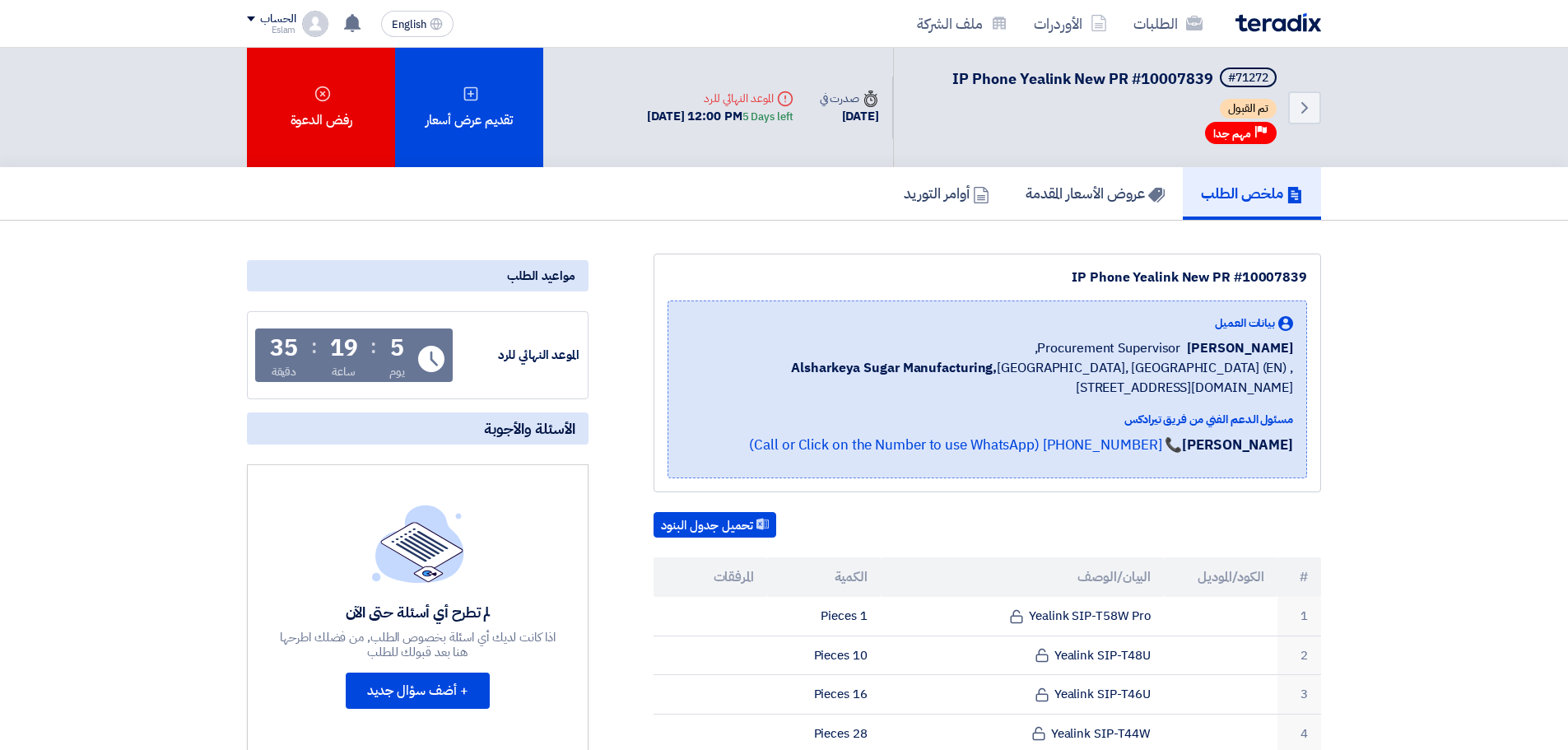
click at [1098, 520] on div "تحميل جدول البنود" at bounding box center [987, 524] width 668 height 26
